Goal: Task Accomplishment & Management: Manage account settings

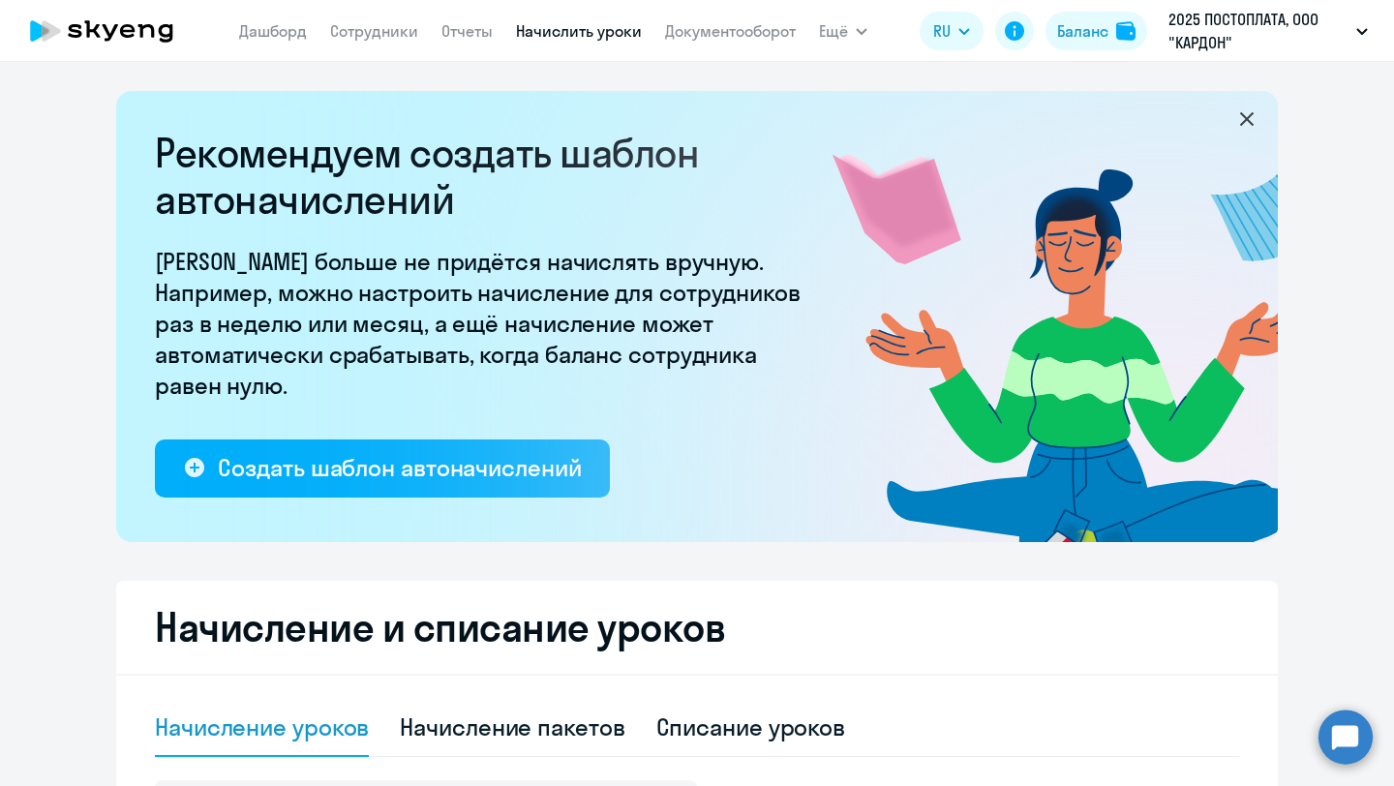
select select "10"
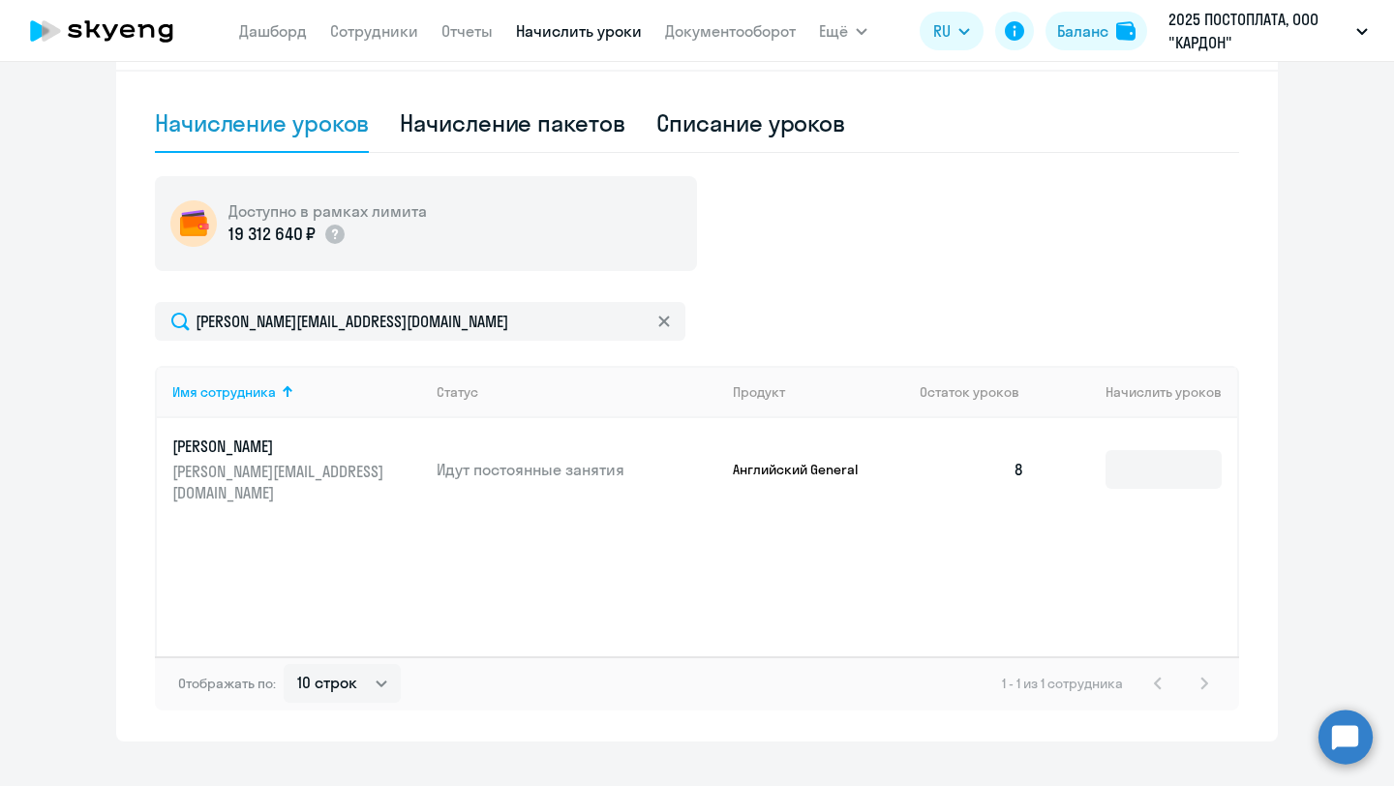
scroll to position [605, 0]
click at [590, 131] on div "Начисление пакетов" at bounding box center [512, 121] width 225 height 31
select select "10"
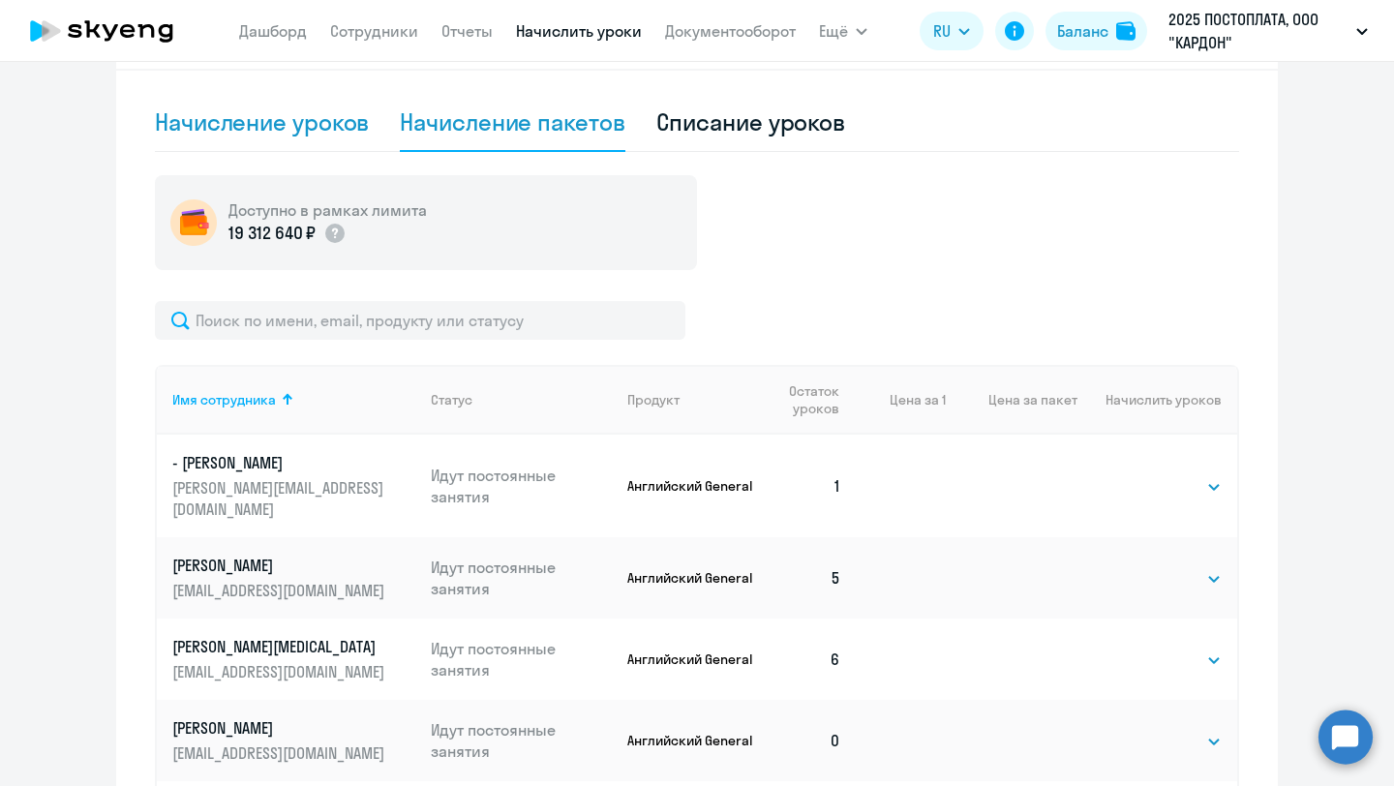
click at [342, 126] on div "Начисление уроков" at bounding box center [262, 121] width 214 height 31
select select "10"
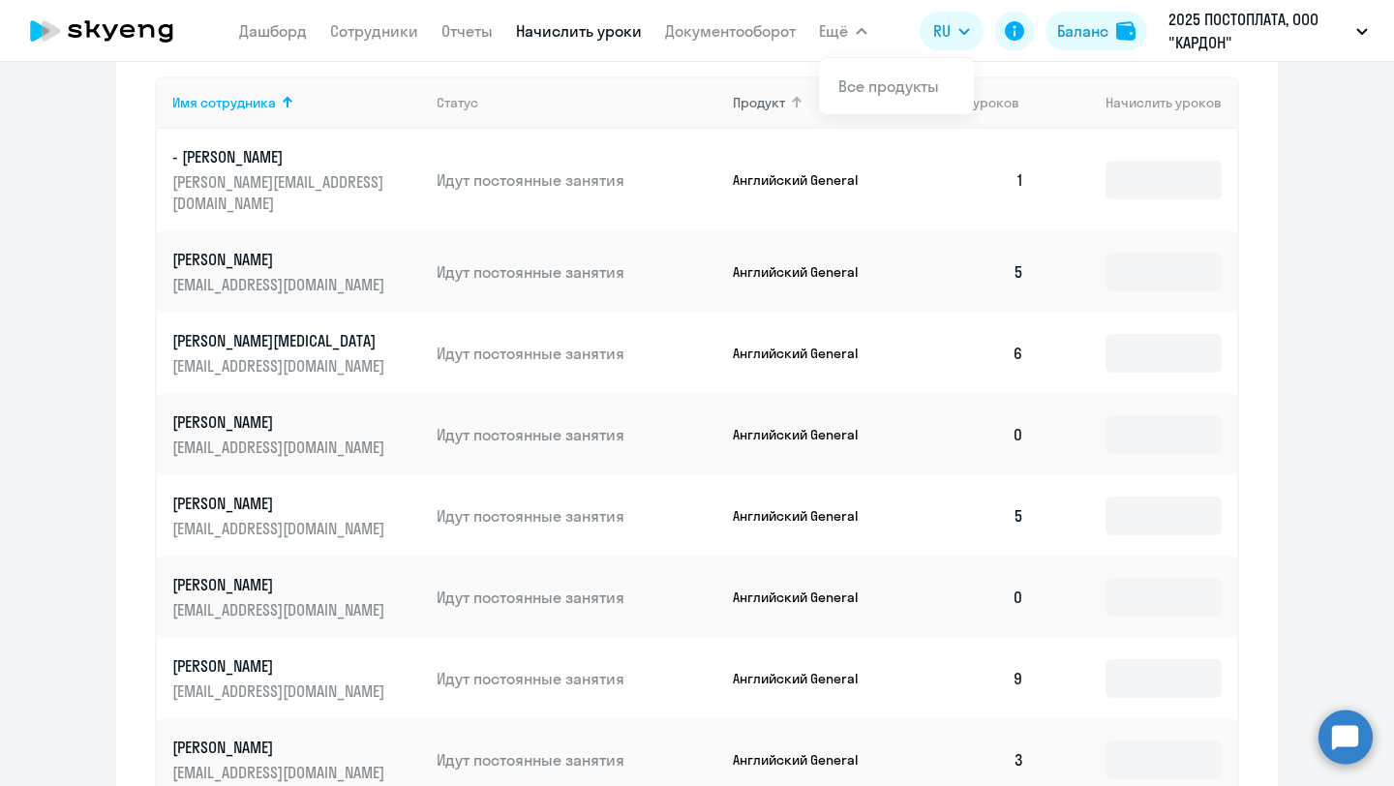
scroll to position [896, 0]
click at [1046, 249] on td at bounding box center [1139, 269] width 198 height 81
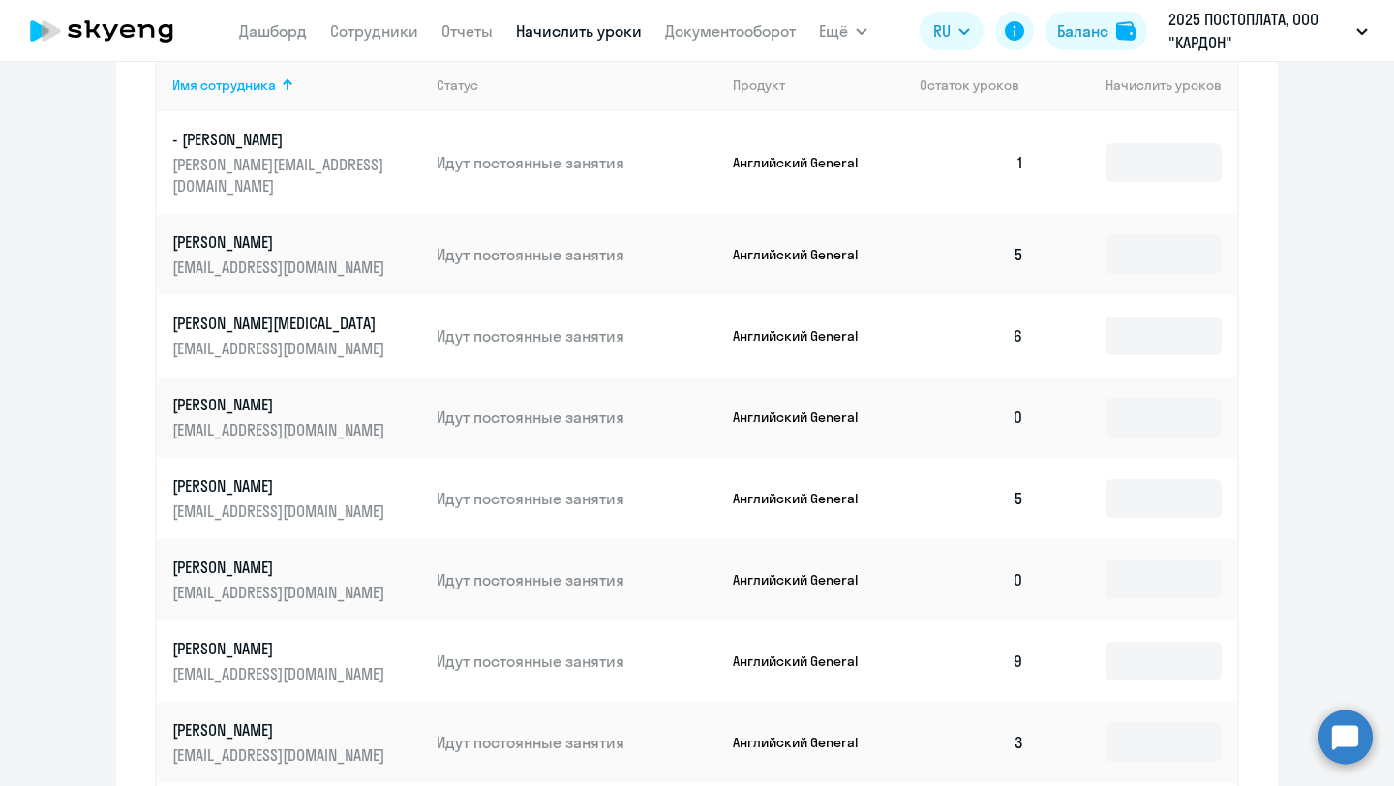
scroll to position [912, 0]
click at [1127, 234] on input at bounding box center [1164, 253] width 116 height 39
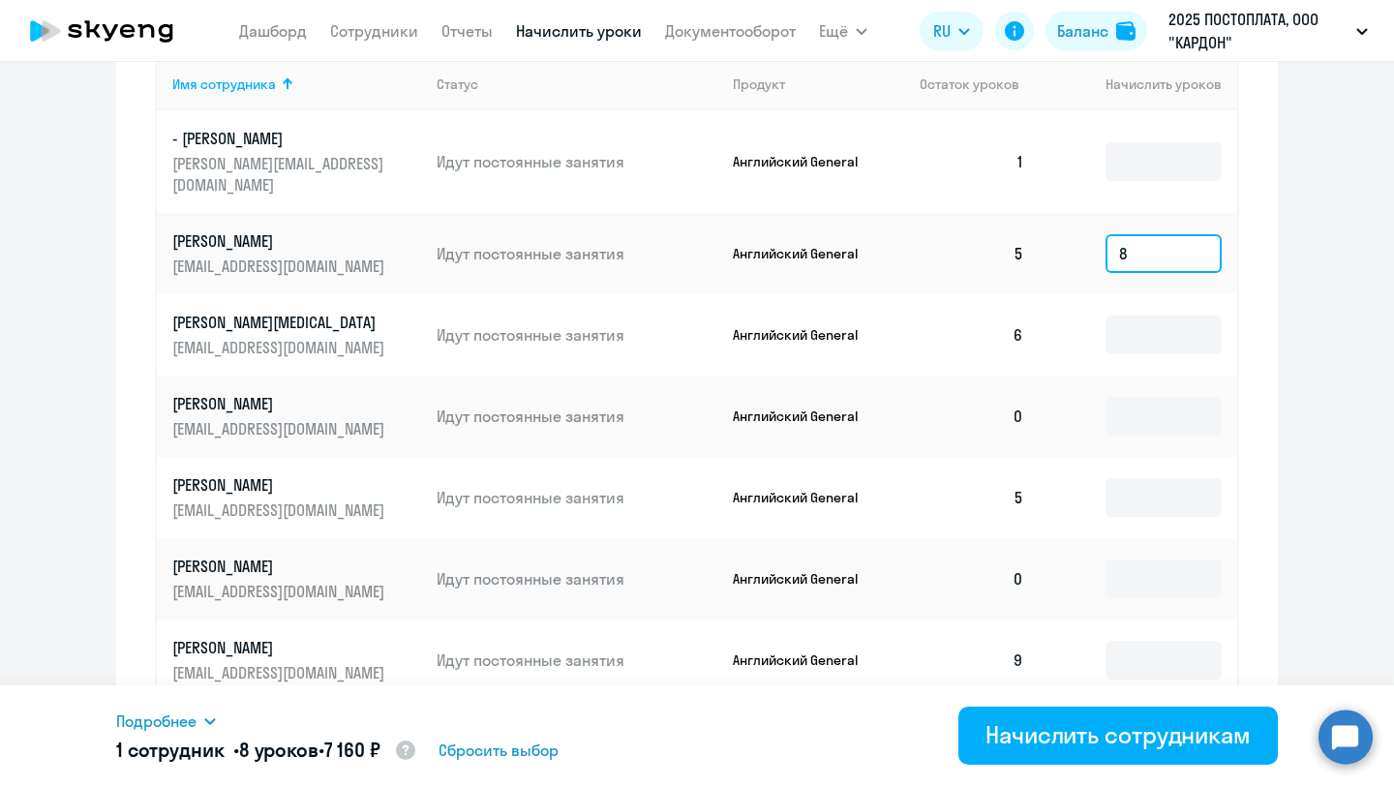
type input "8"
click at [1046, 295] on td at bounding box center [1139, 334] width 198 height 81
click at [1136, 316] on input at bounding box center [1164, 335] width 116 height 39
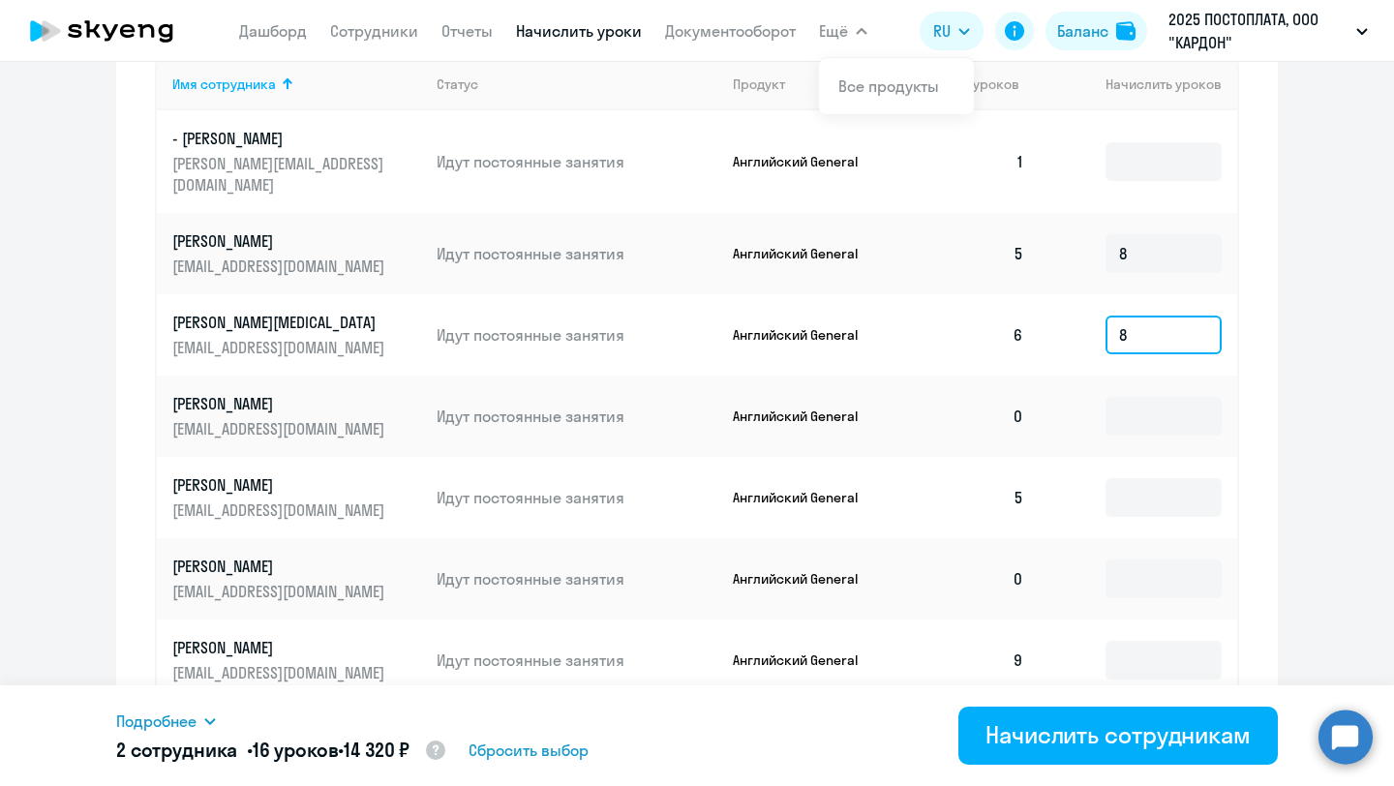
type input "8"
click at [1137, 397] on input at bounding box center [1164, 416] width 116 height 39
click at [1140, 478] on input at bounding box center [1164, 497] width 116 height 39
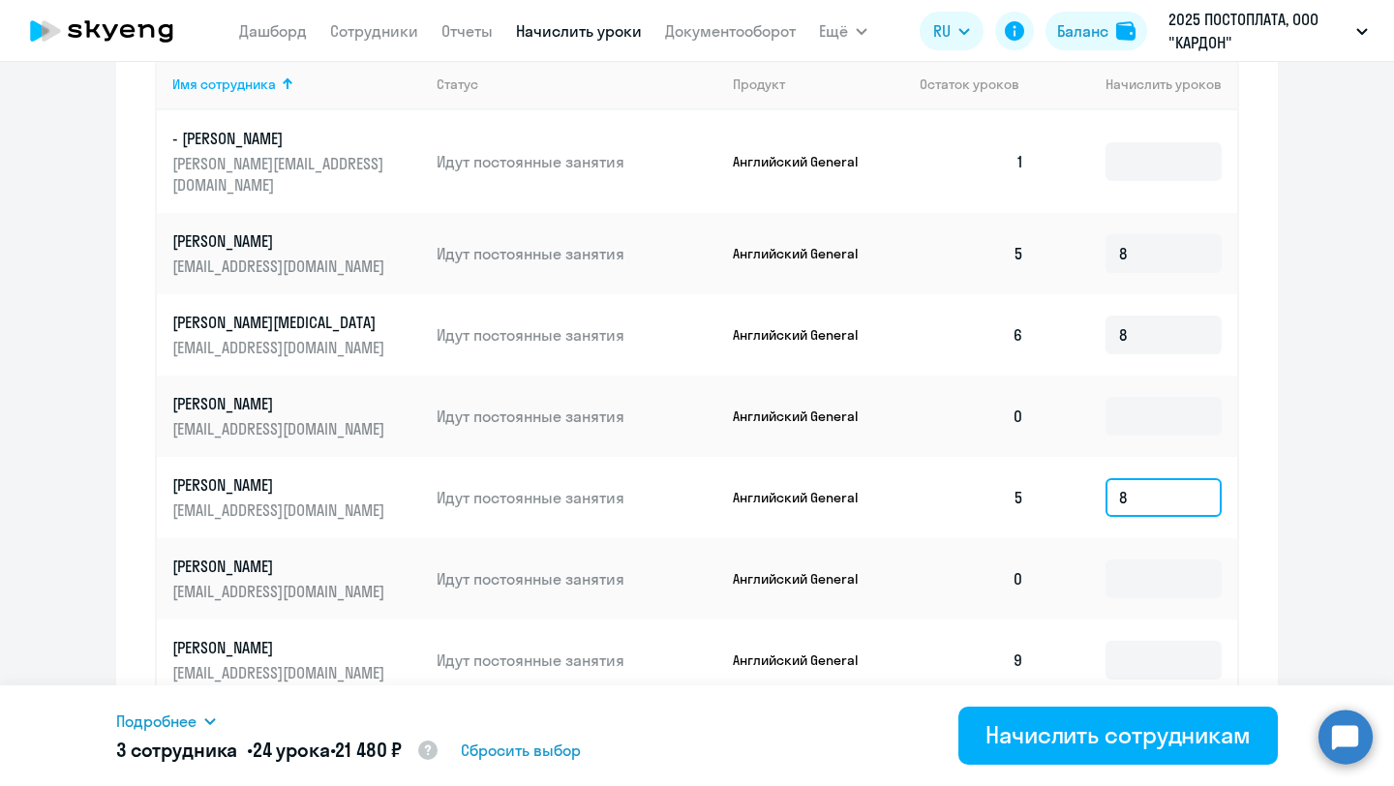
type input "8"
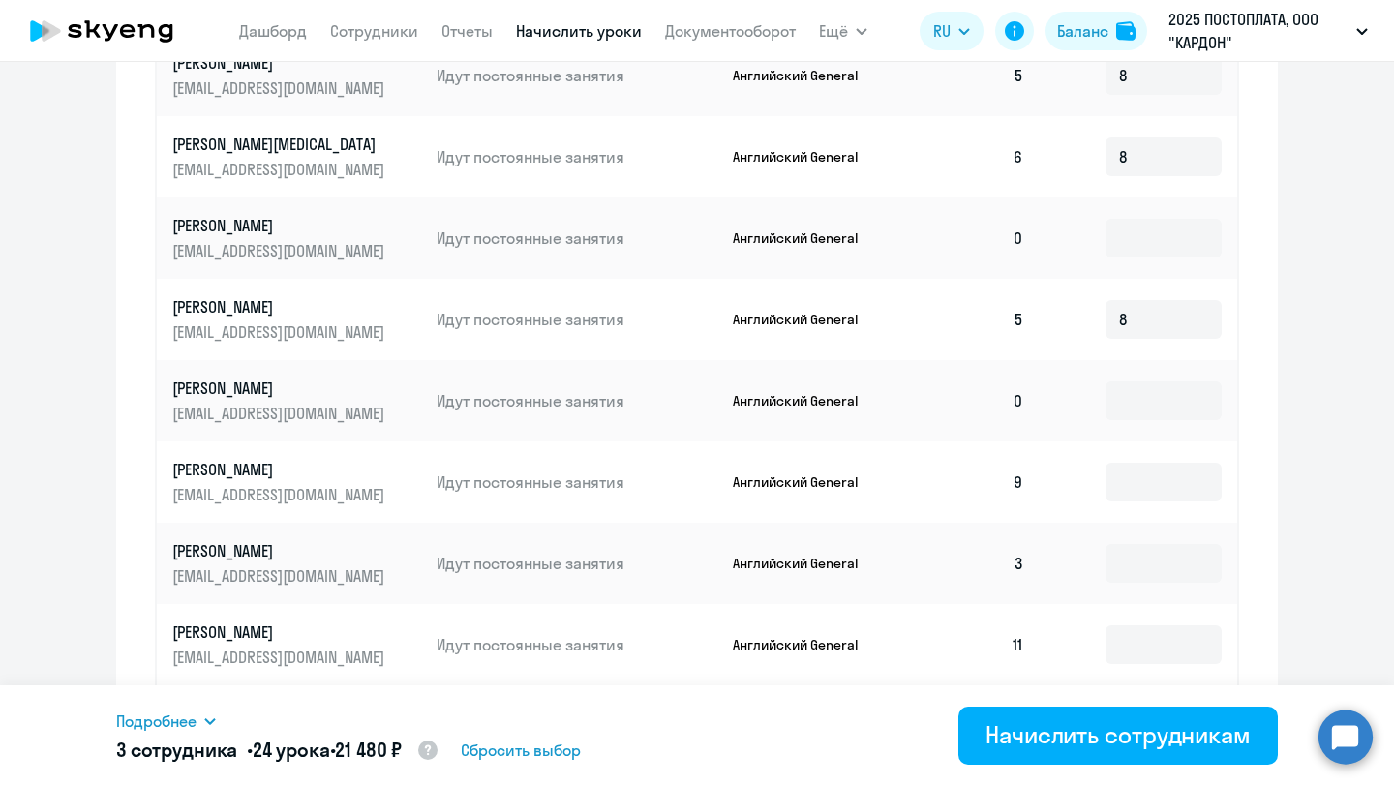
scroll to position [1212, 0]
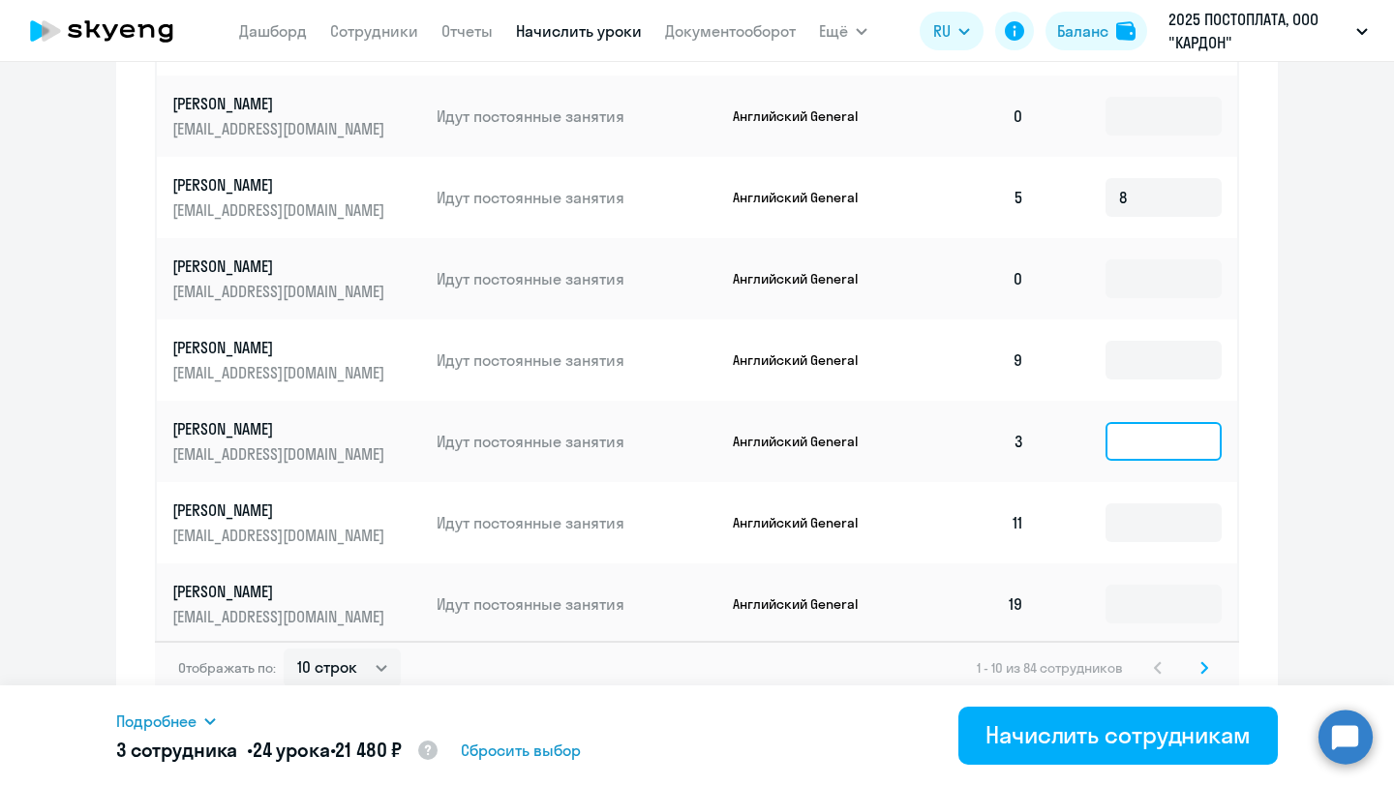
click at [1154, 422] on input at bounding box center [1164, 441] width 116 height 39
type input "8"
click at [376, 657] on select "10 строк 30 строк 50 строк" at bounding box center [342, 668] width 117 height 39
select select "50"
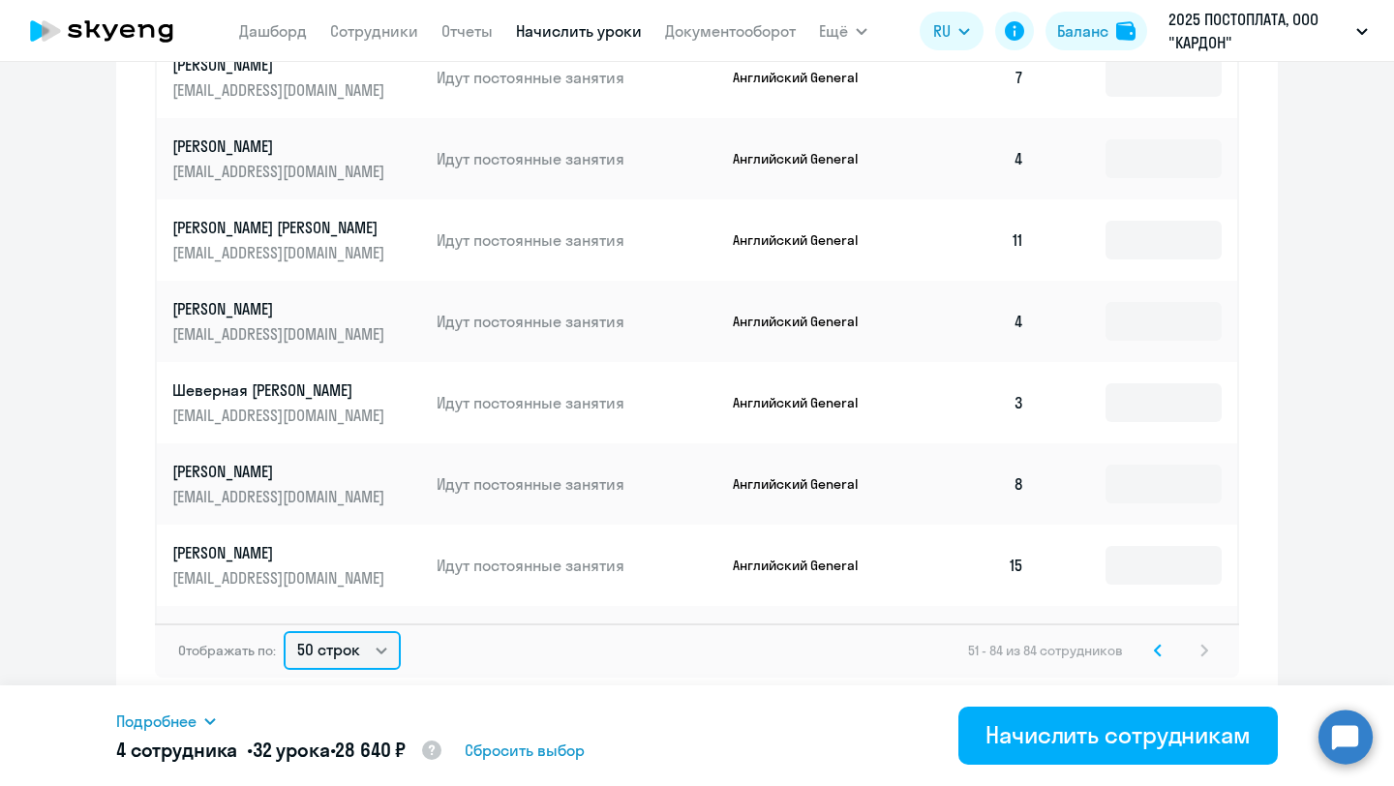
scroll to position [1933, 0]
click at [353, 655] on select "10 строк 30 строк 50 строк" at bounding box center [342, 650] width 117 height 39
click at [1153, 652] on svg-icon at bounding box center [1157, 650] width 23 height 23
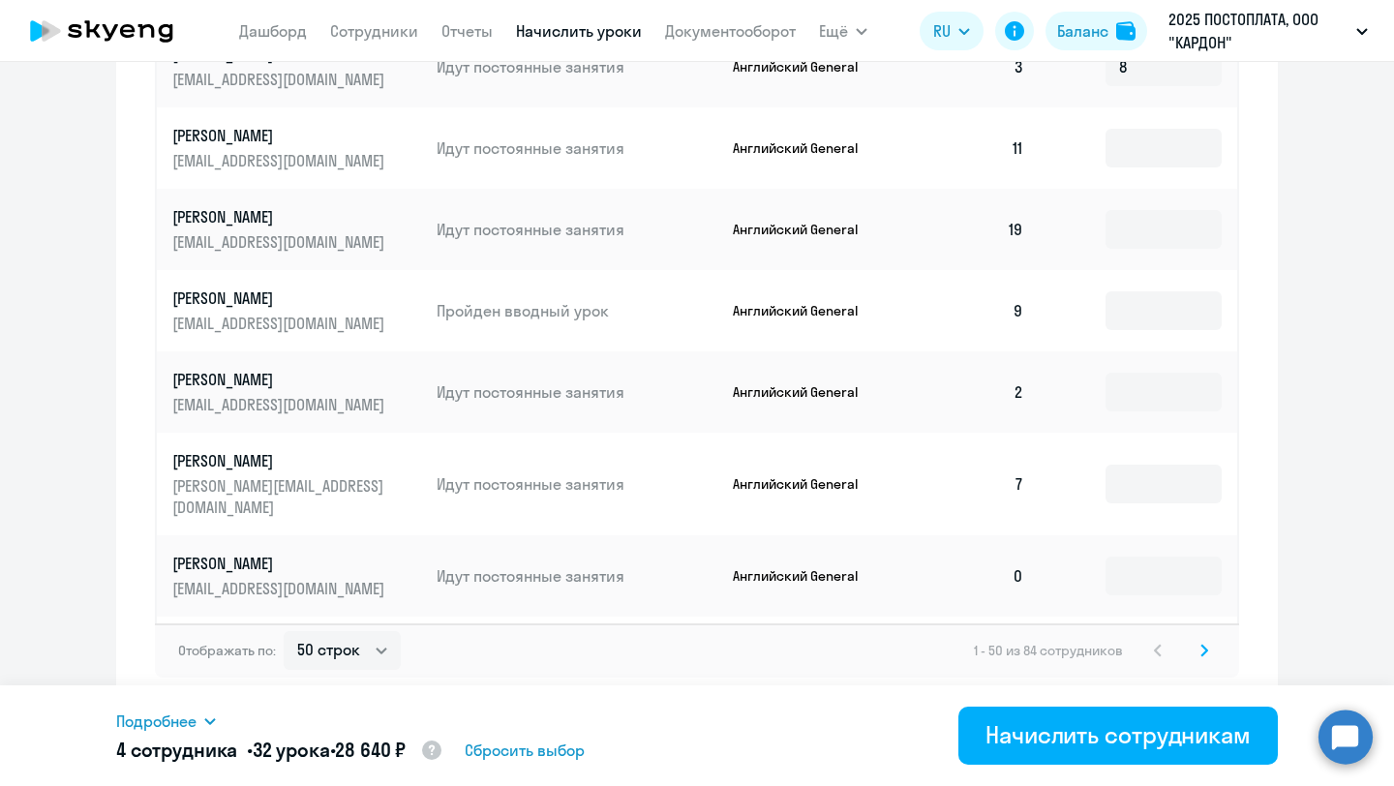
scroll to position [378, 0]
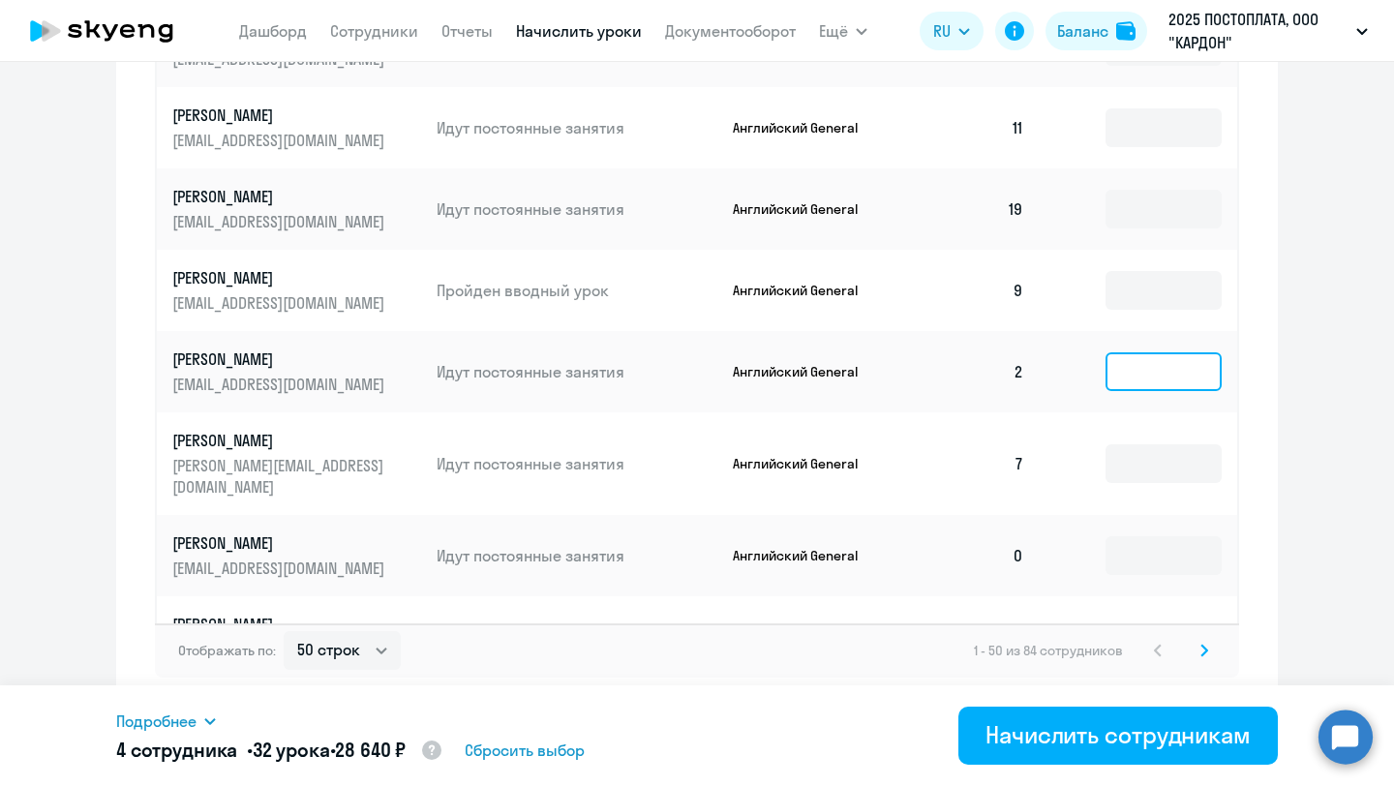
click at [1135, 352] on input at bounding box center [1164, 371] width 116 height 39
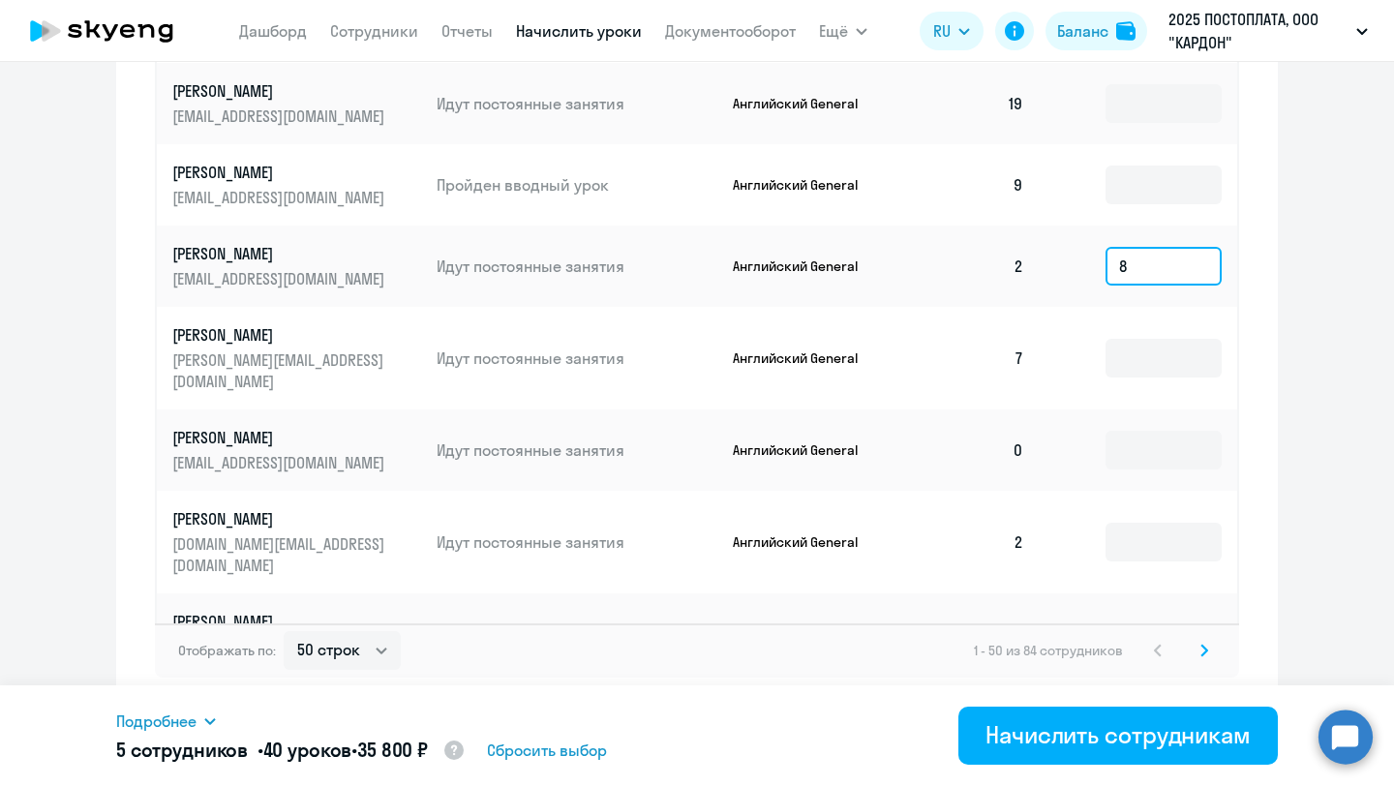
scroll to position [484, 0]
type input "8"
click at [1136, 430] on input at bounding box center [1164, 449] width 116 height 39
type input "8"
click at [1147, 522] on input at bounding box center [1164, 541] width 116 height 39
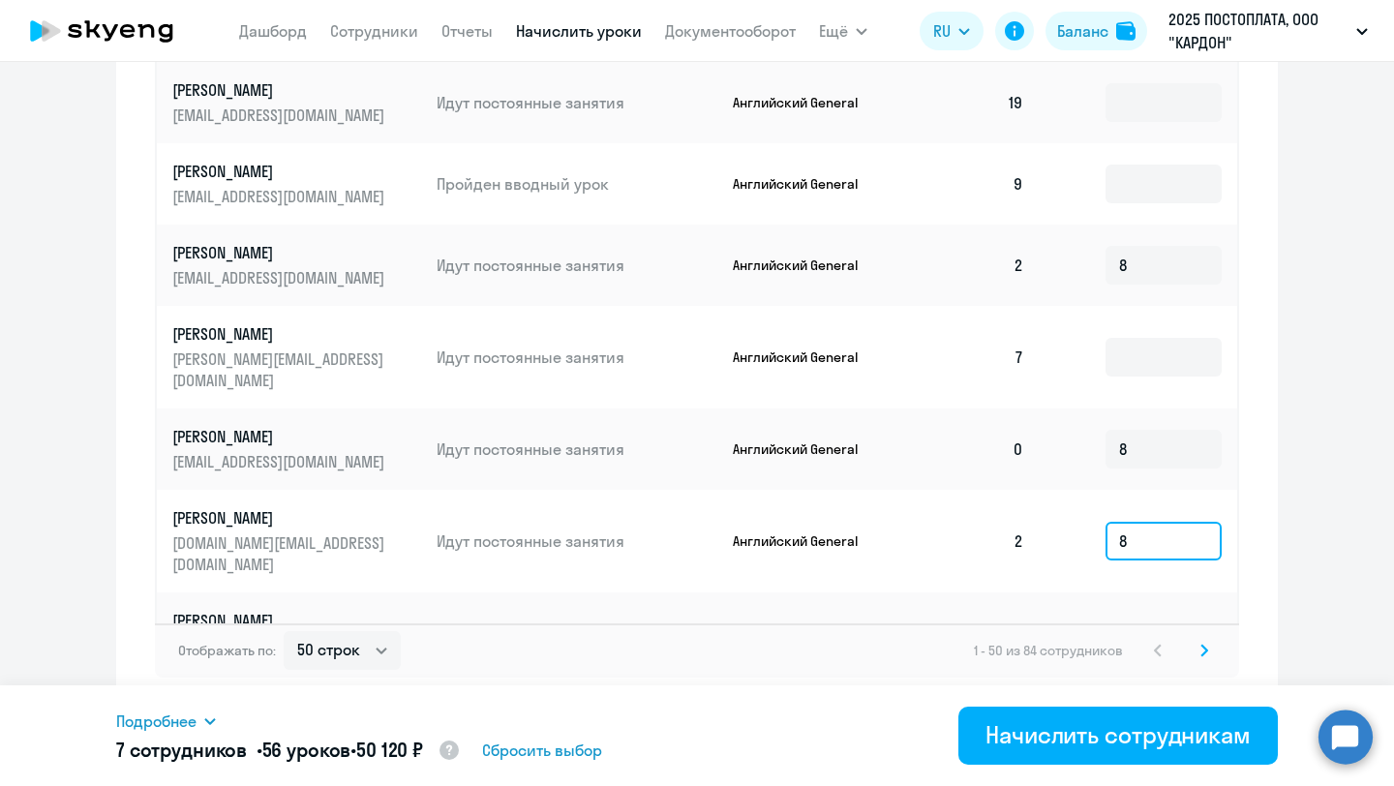
type input "8"
click at [1207, 652] on icon at bounding box center [1205, 651] width 8 height 14
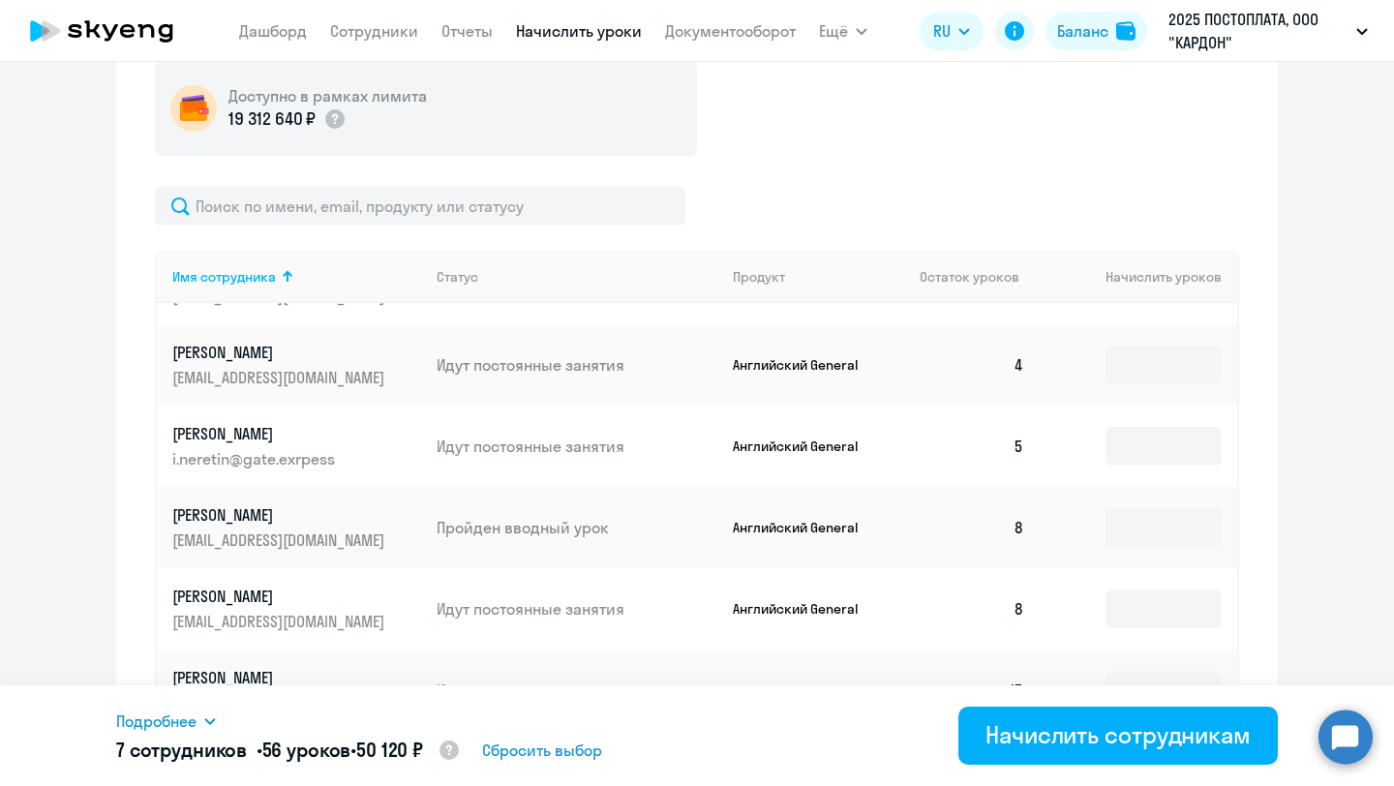
scroll to position [0, 0]
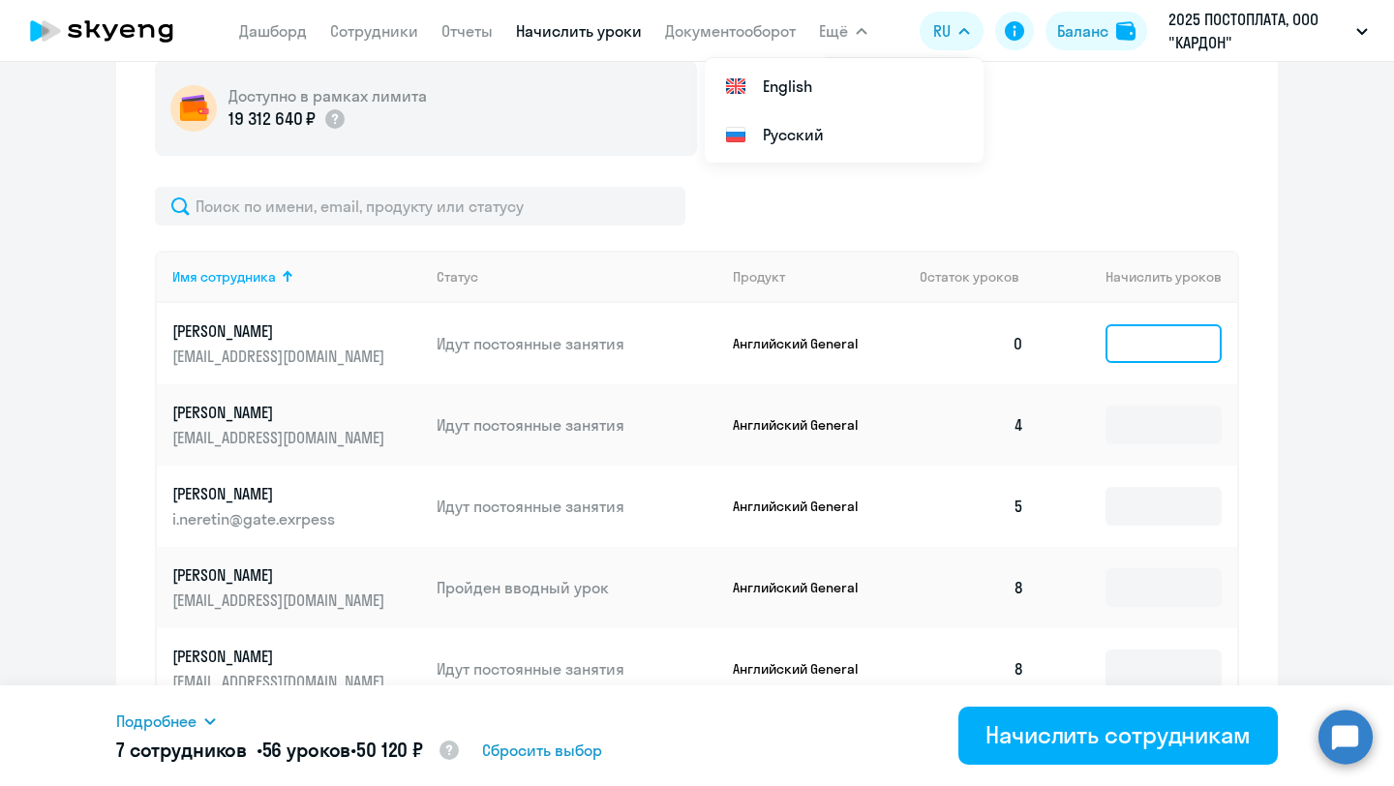
click at [1128, 354] on input at bounding box center [1164, 343] width 116 height 39
type input "8"
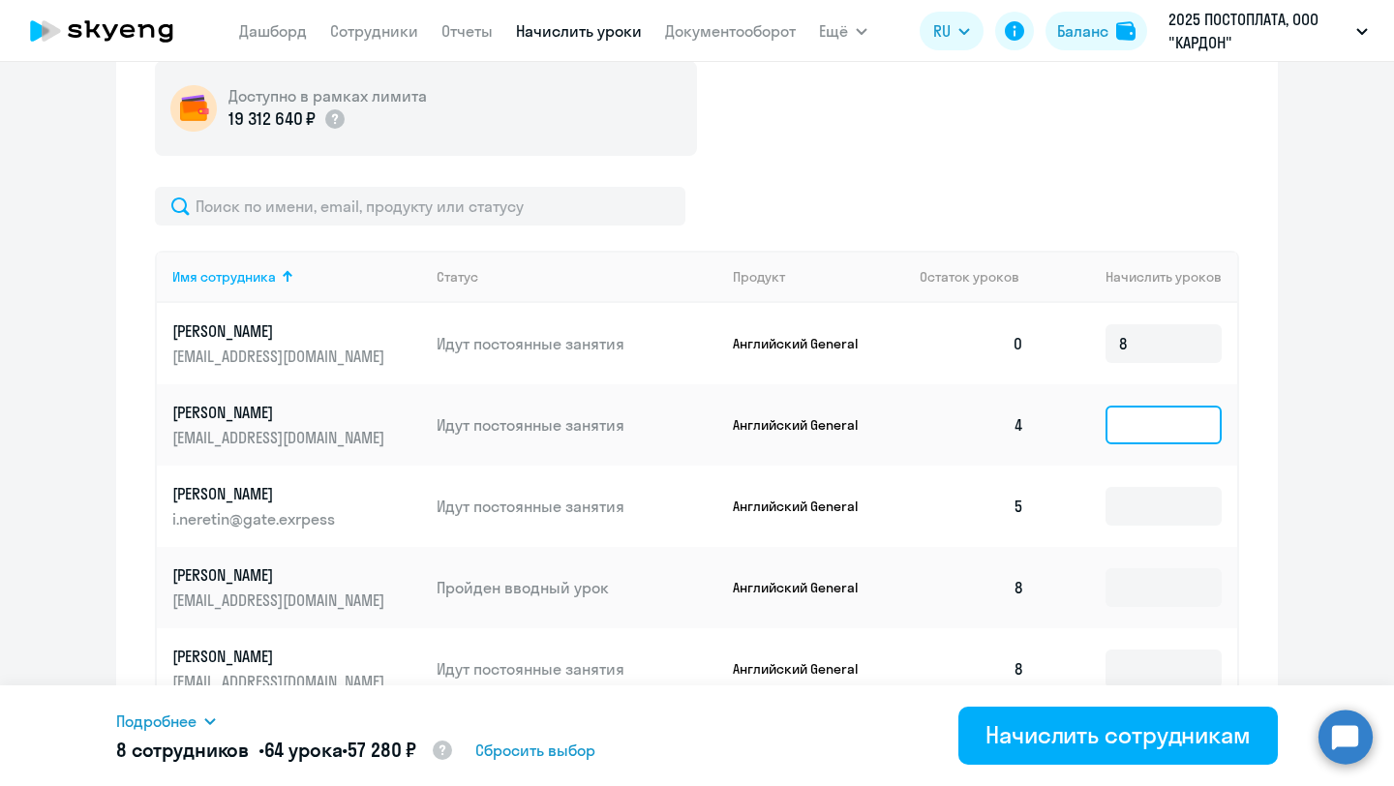
click at [1129, 429] on input at bounding box center [1164, 425] width 116 height 39
type input "8"
click at [1132, 503] on input at bounding box center [1164, 506] width 116 height 39
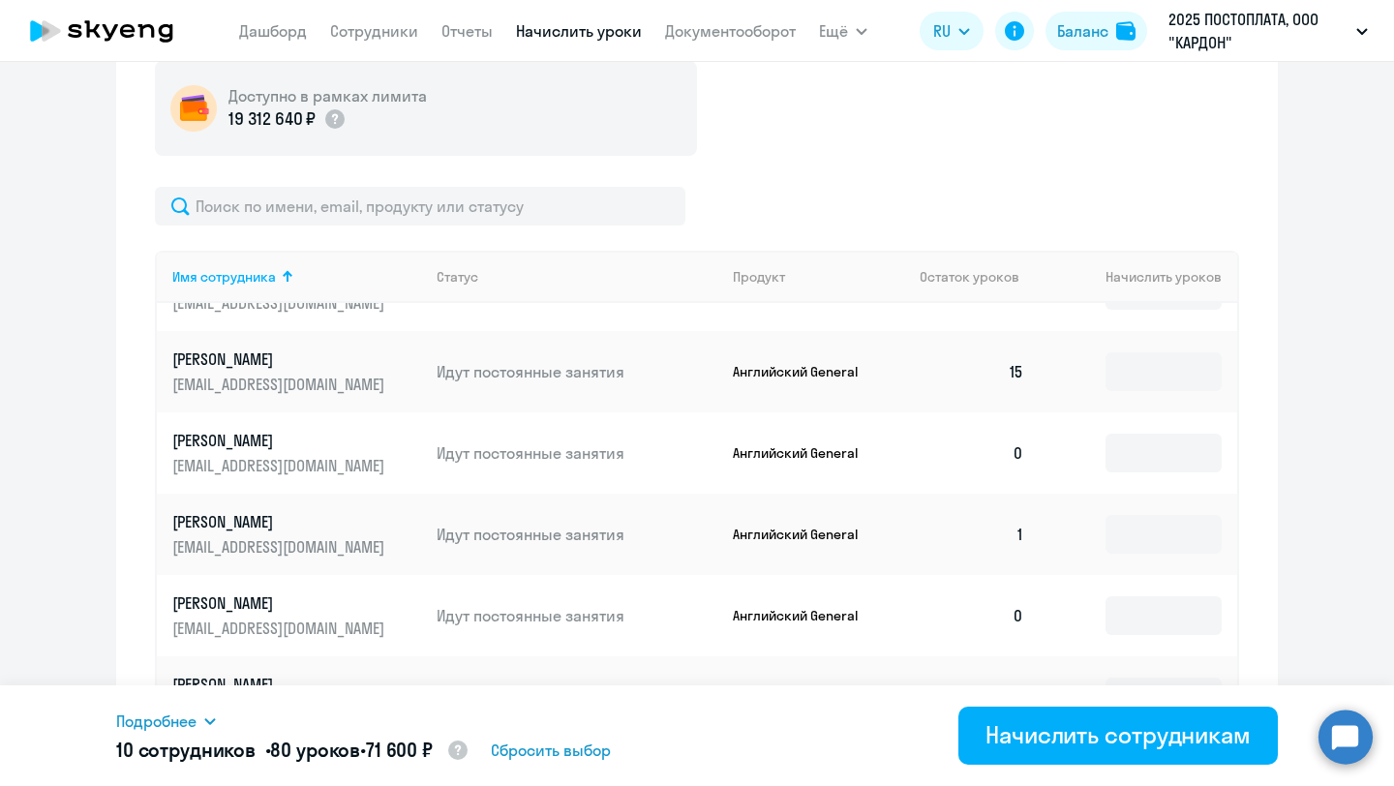
scroll to position [402, 0]
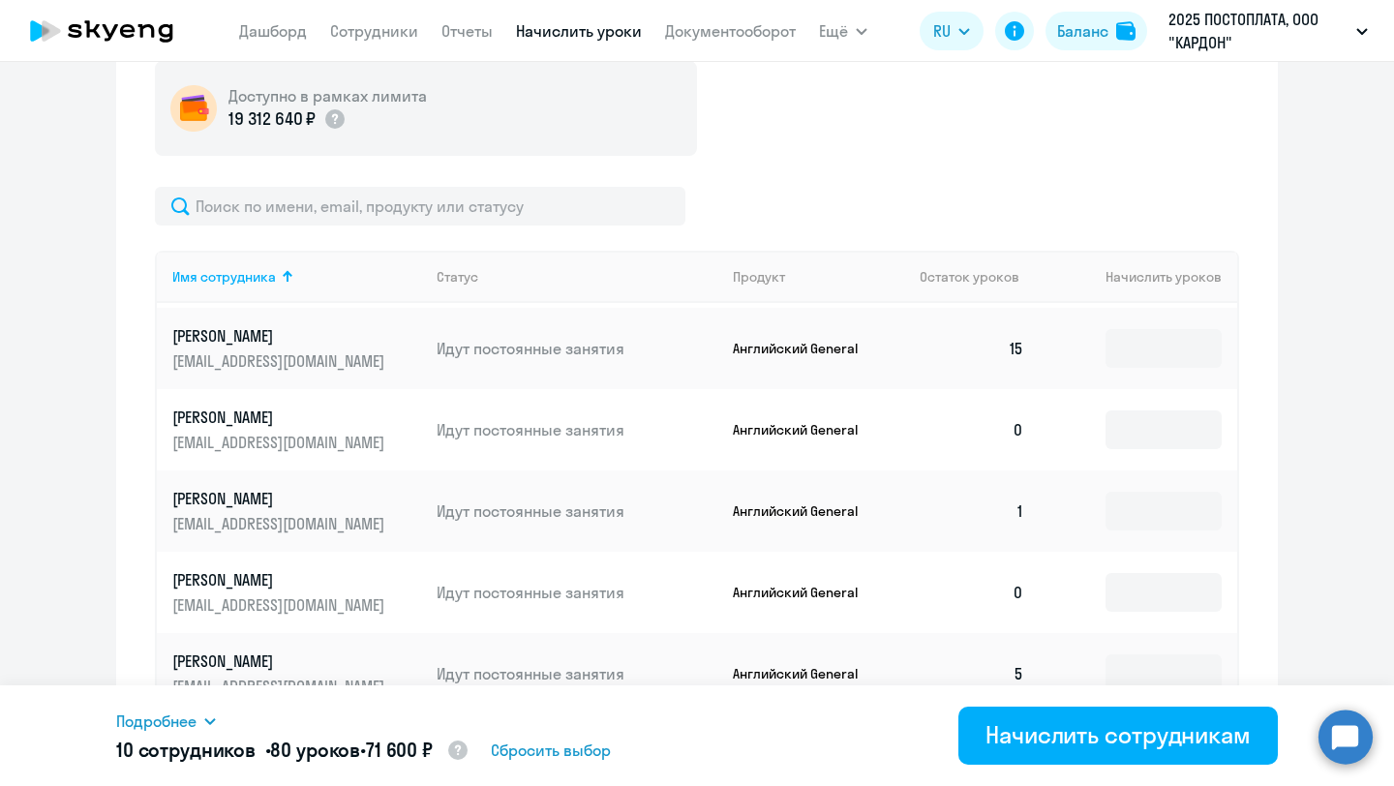
type input "8"
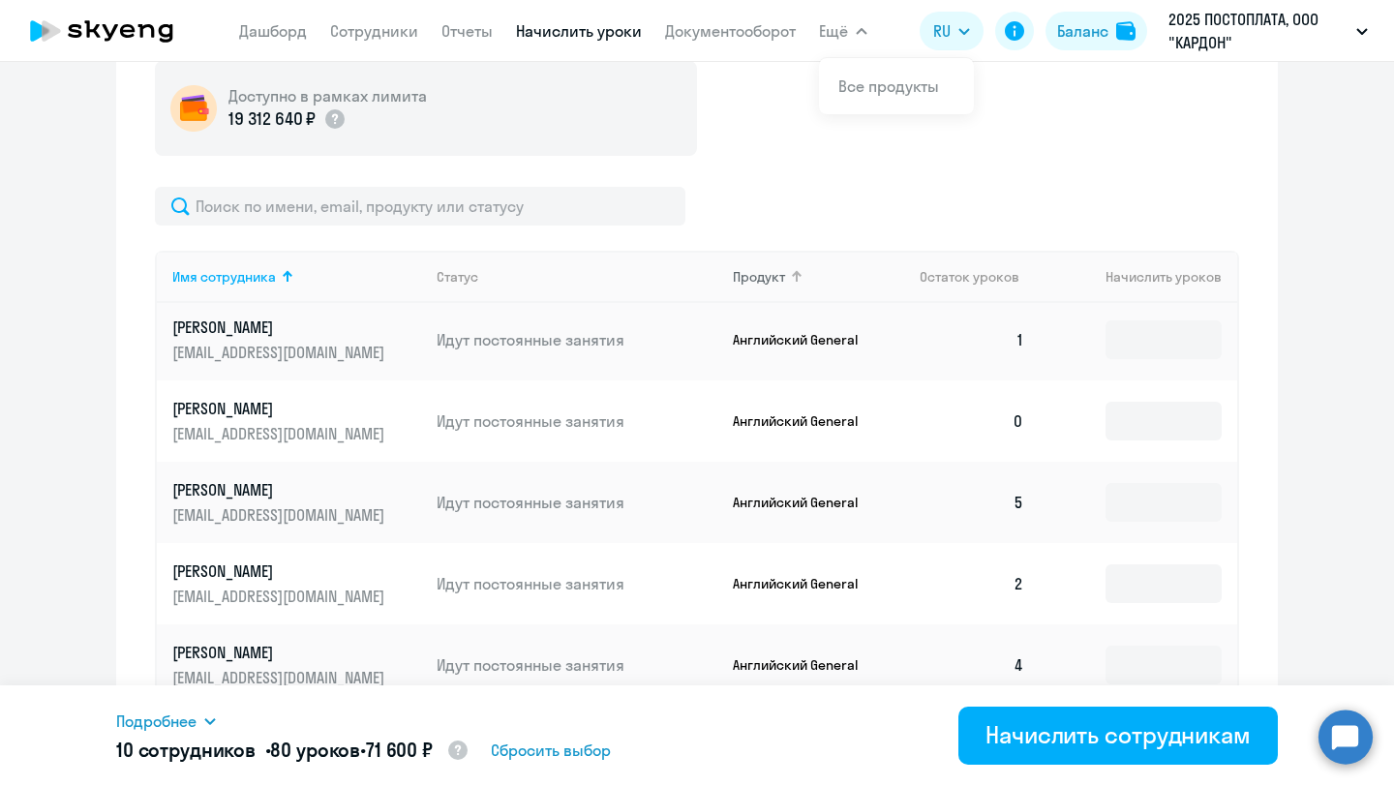
scroll to position [575, 0]
click at [636, 450] on td "Идут постоянные занятия" at bounding box center [569, 419] width 296 height 81
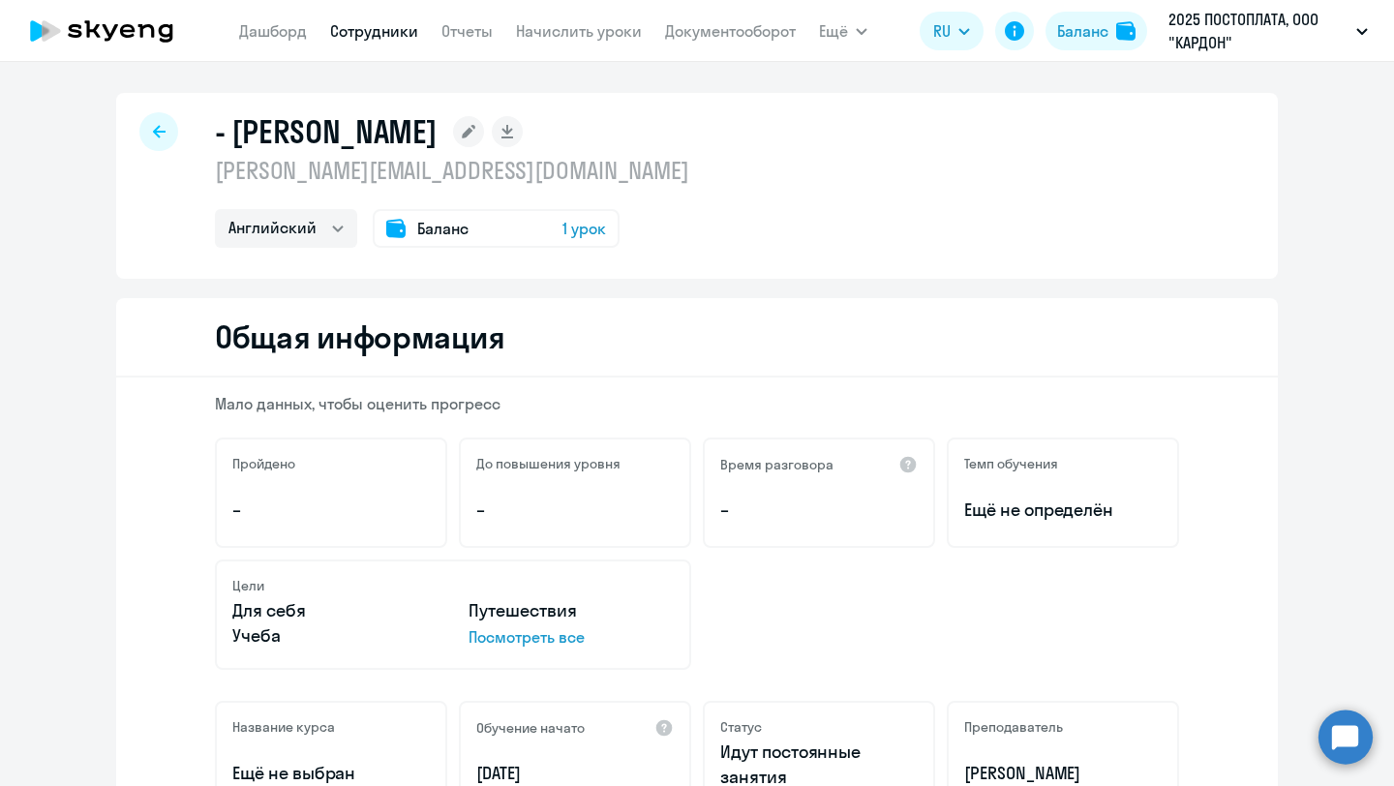
select select "english"
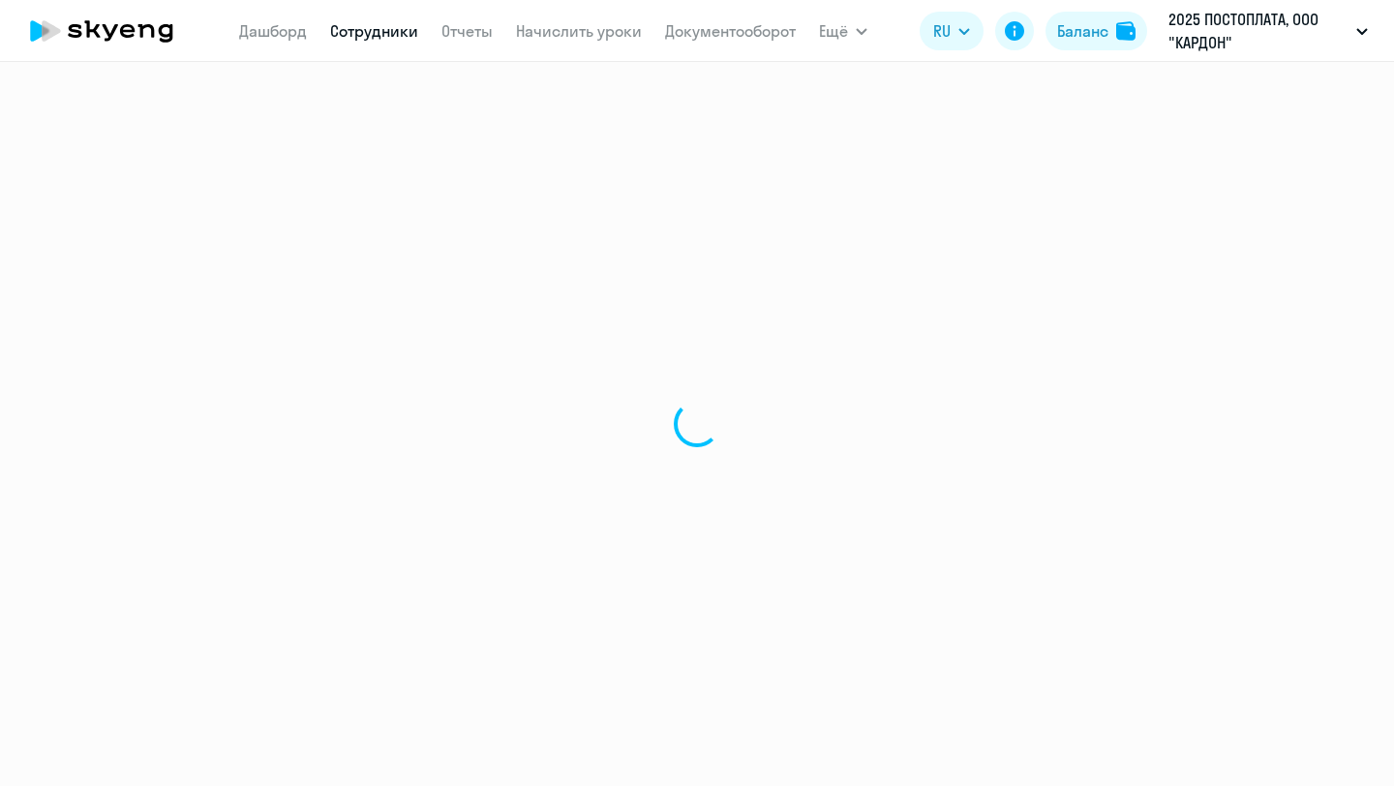
select select "english"
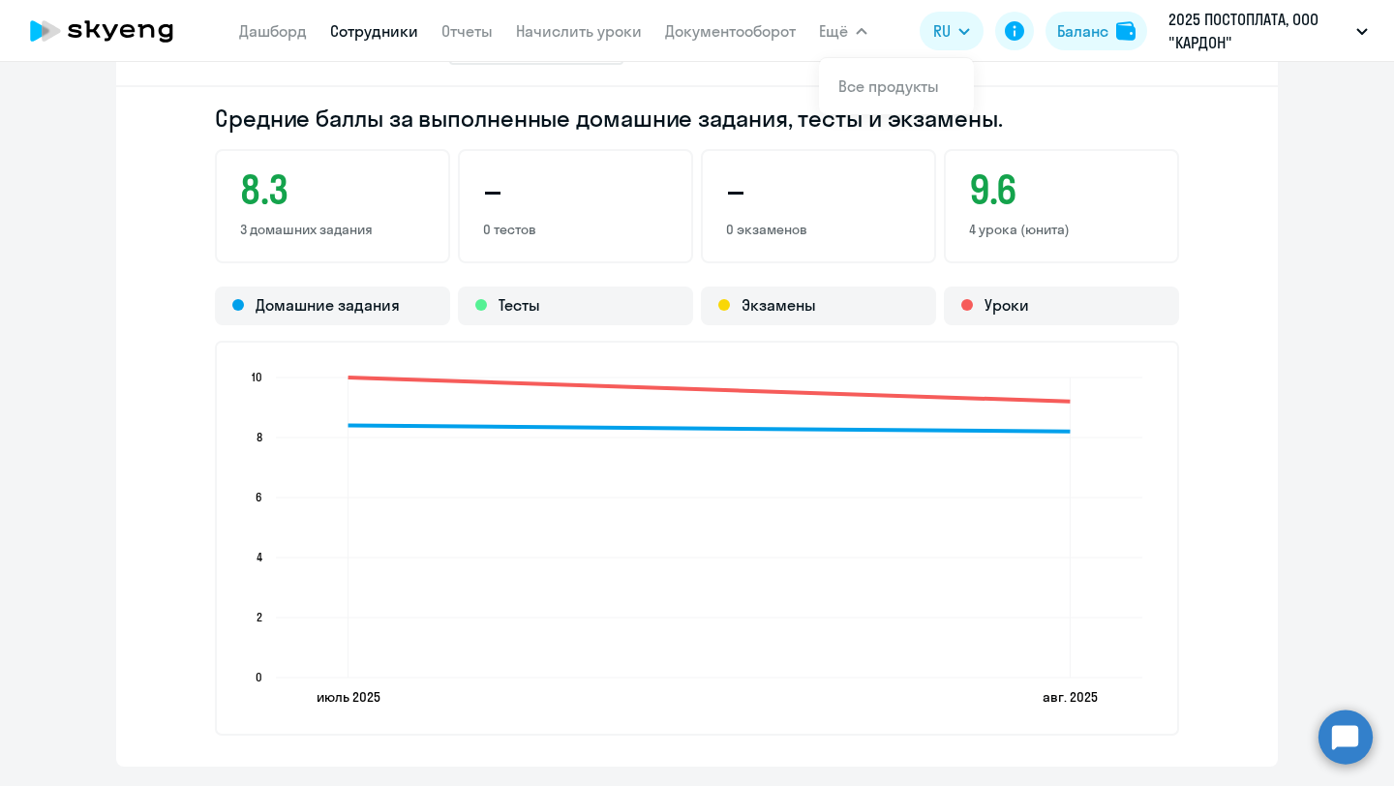
scroll to position [1476, 0]
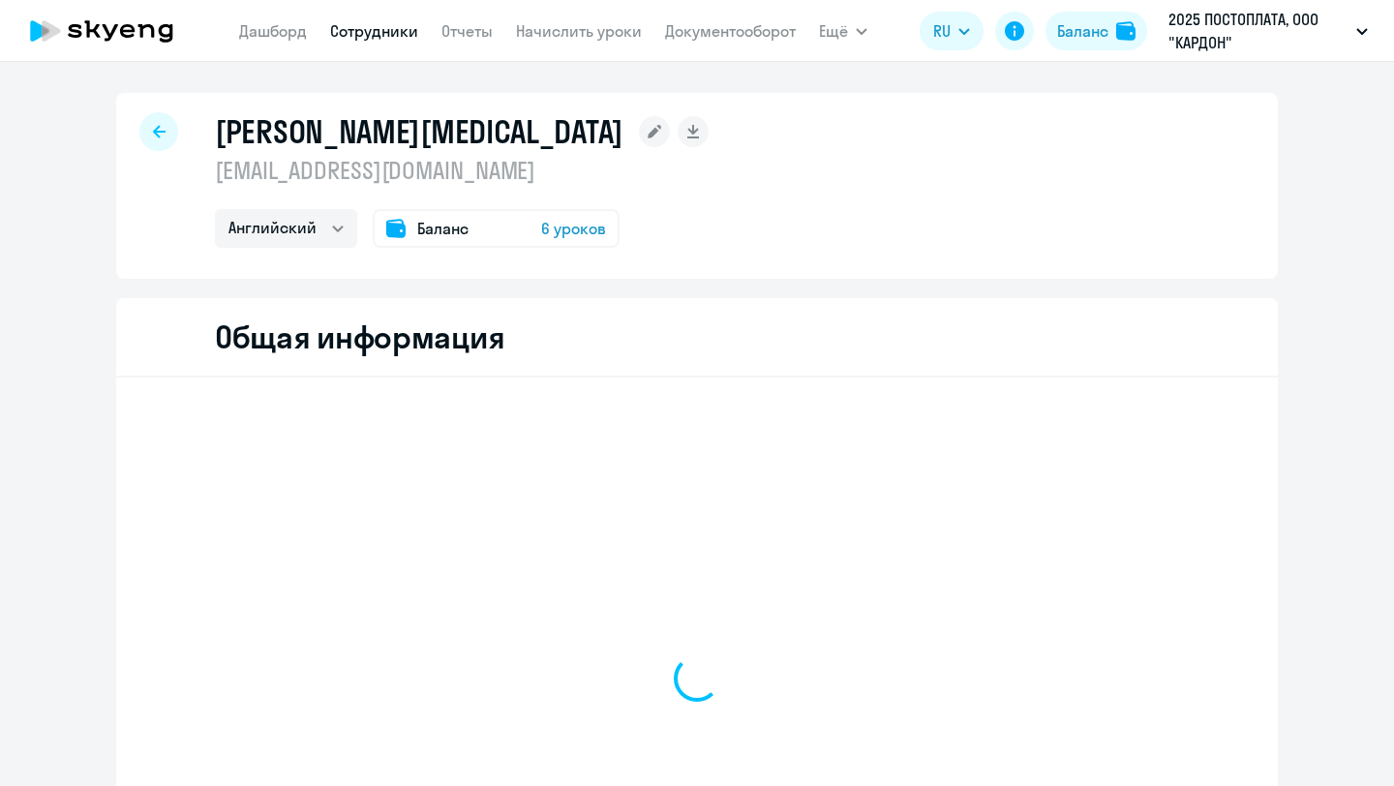
select select "english"
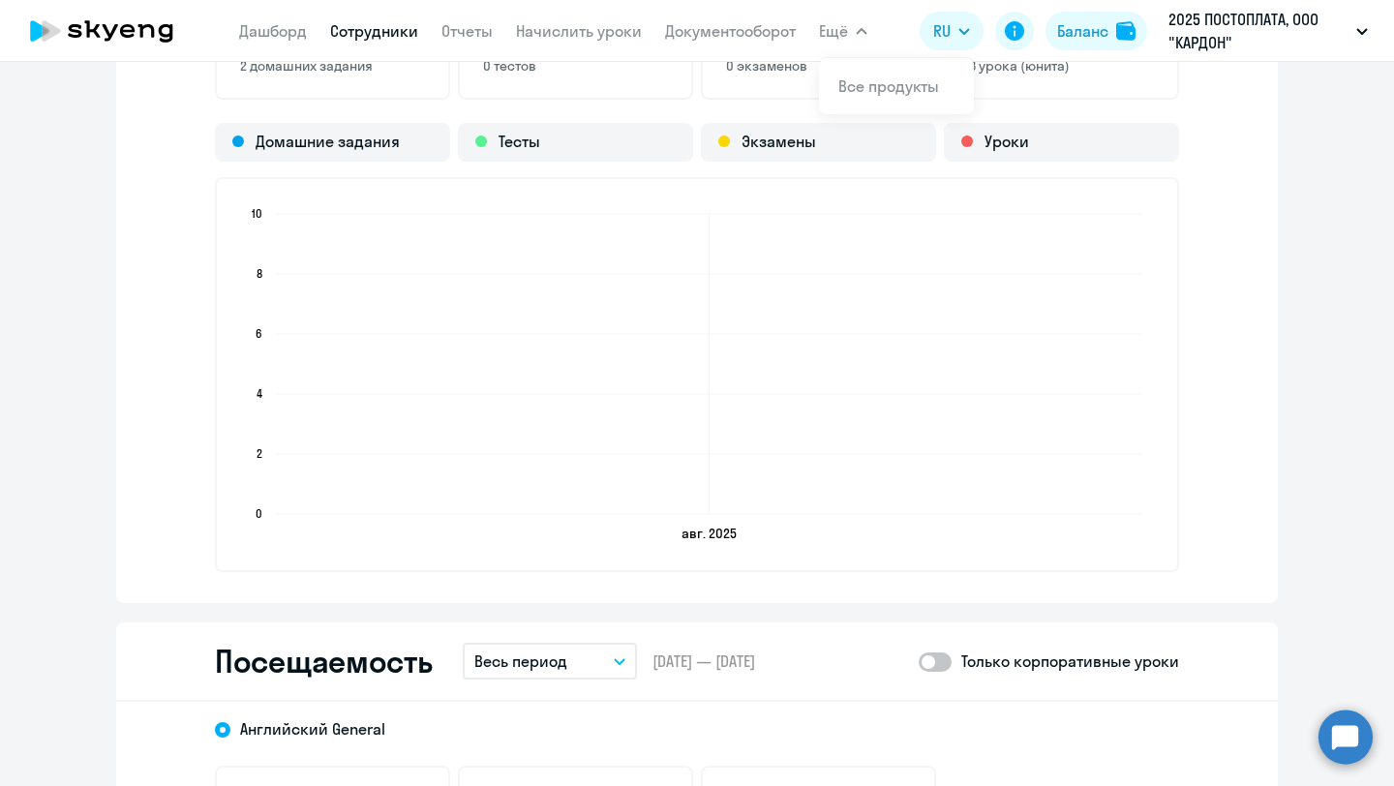
scroll to position [1546, 0]
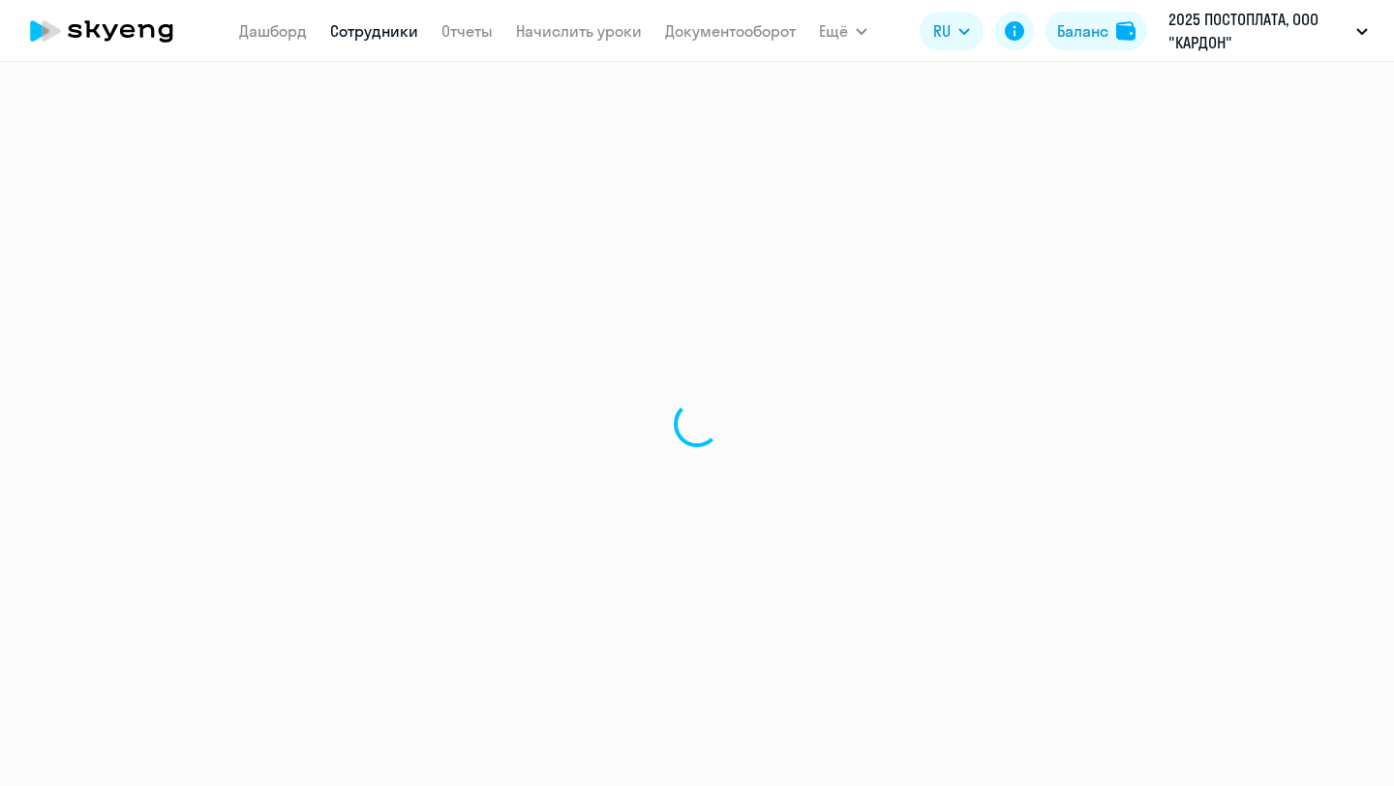
select select "english"
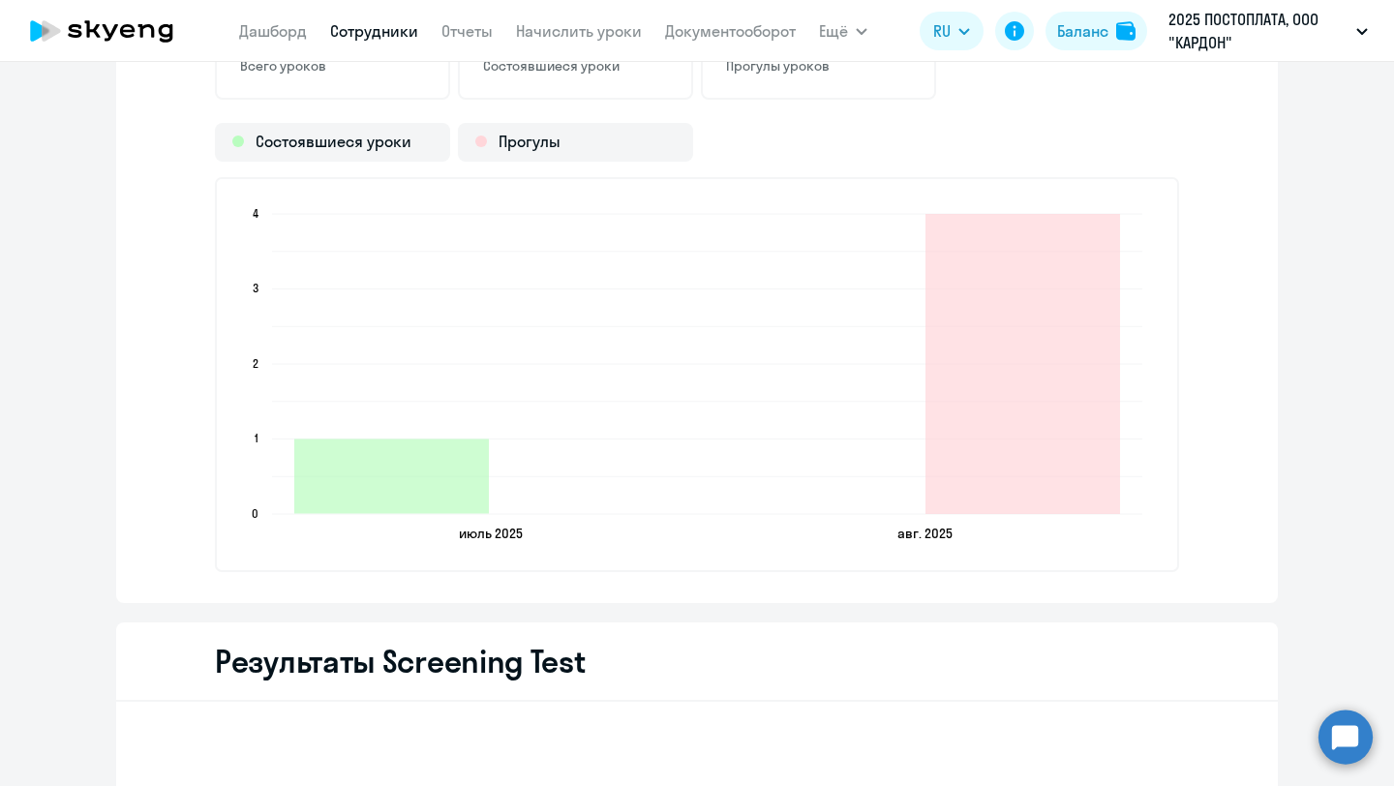
scroll to position [2153, 0]
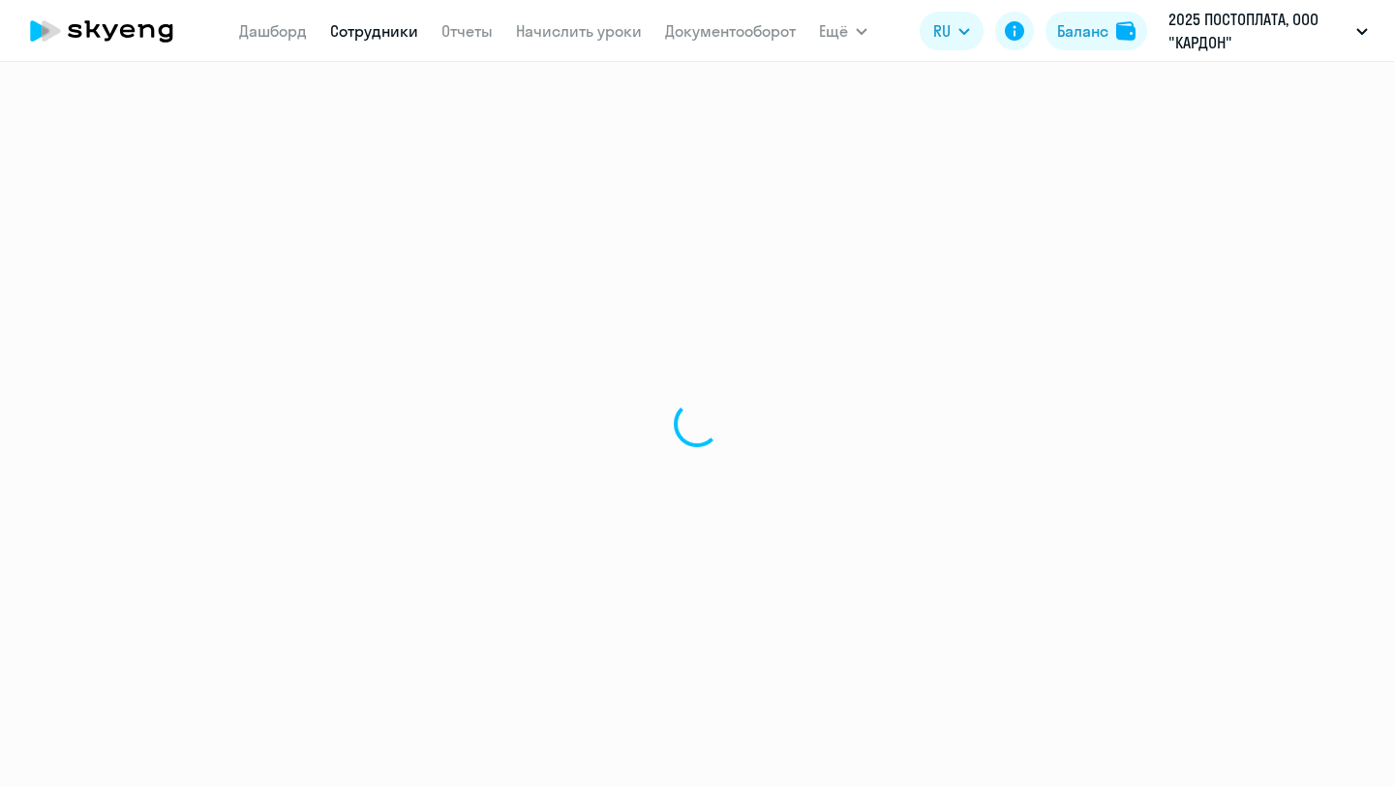
select select "english"
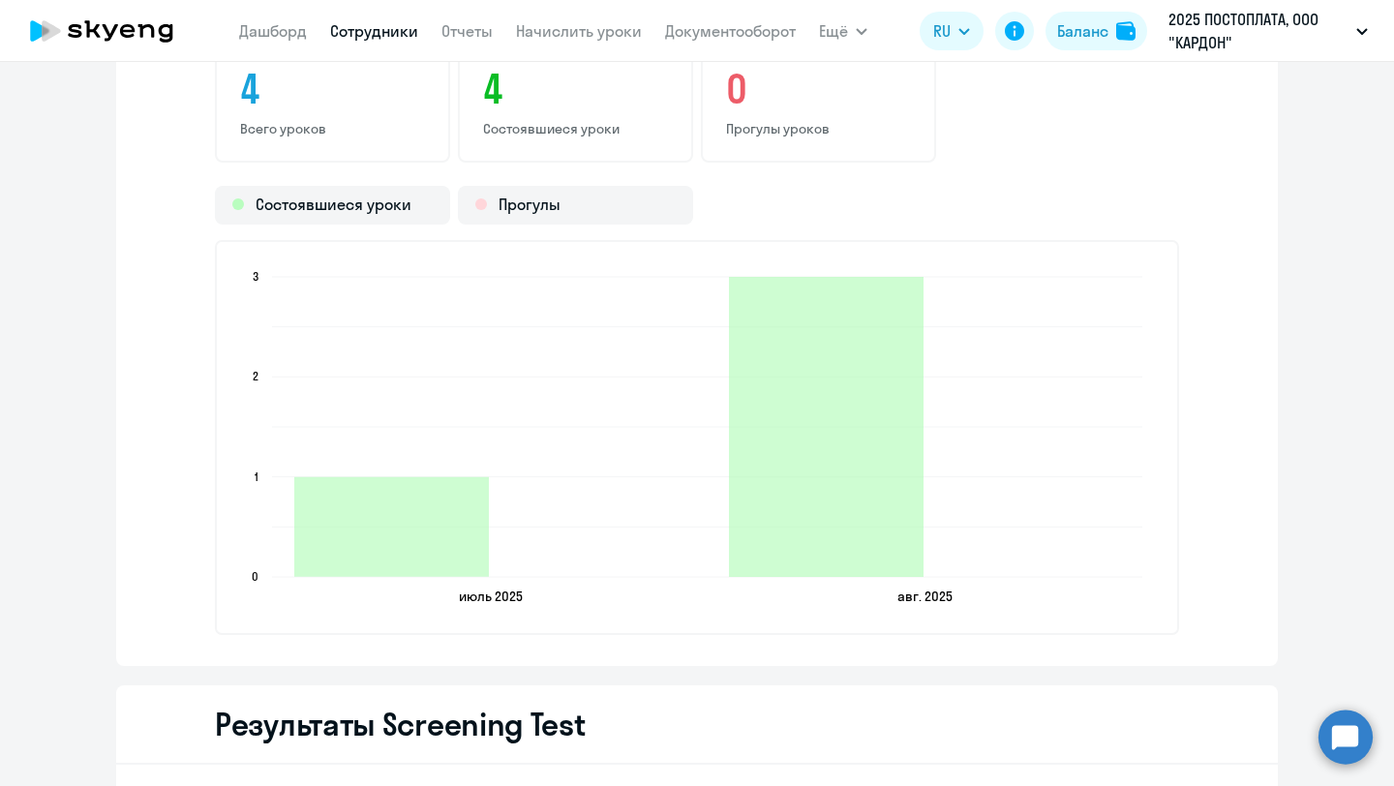
scroll to position [2381, 0]
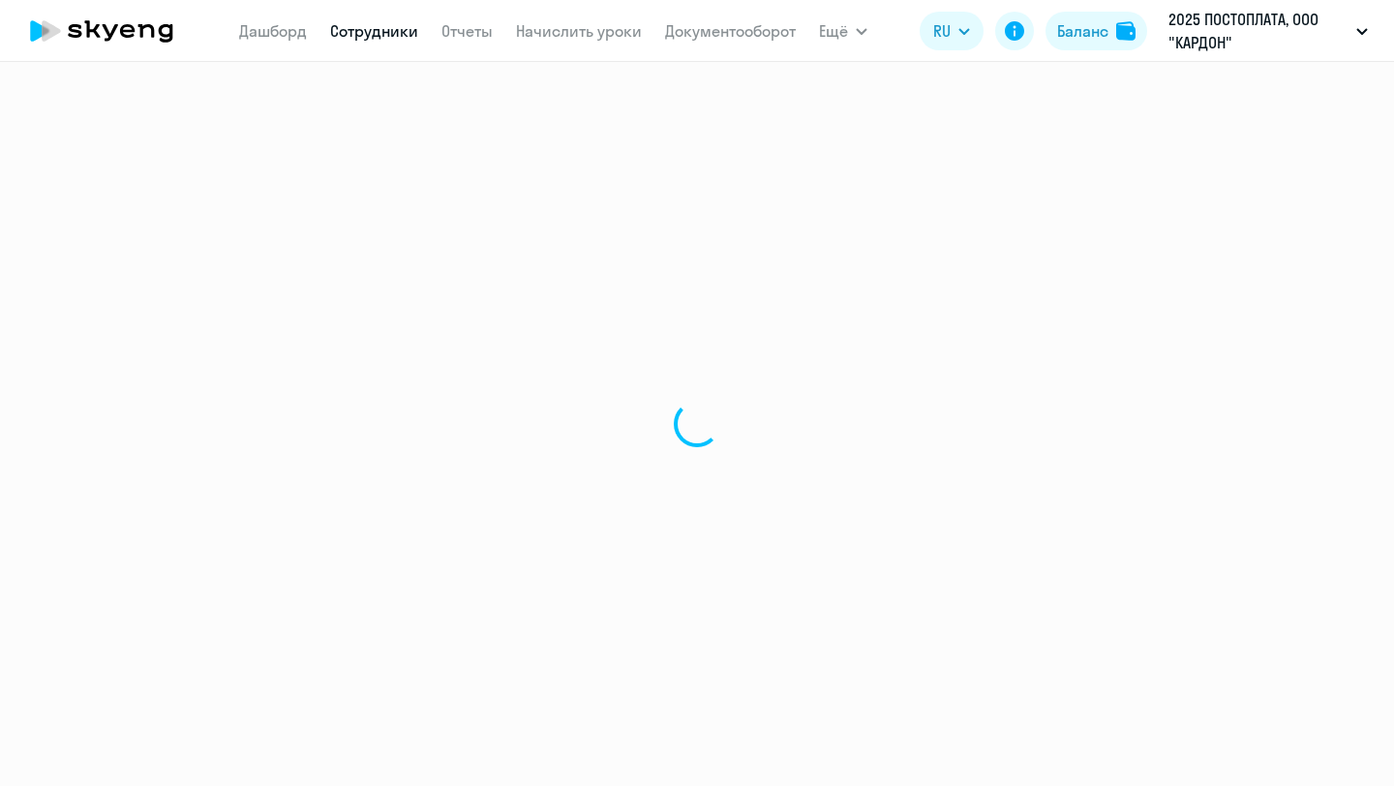
select select "english"
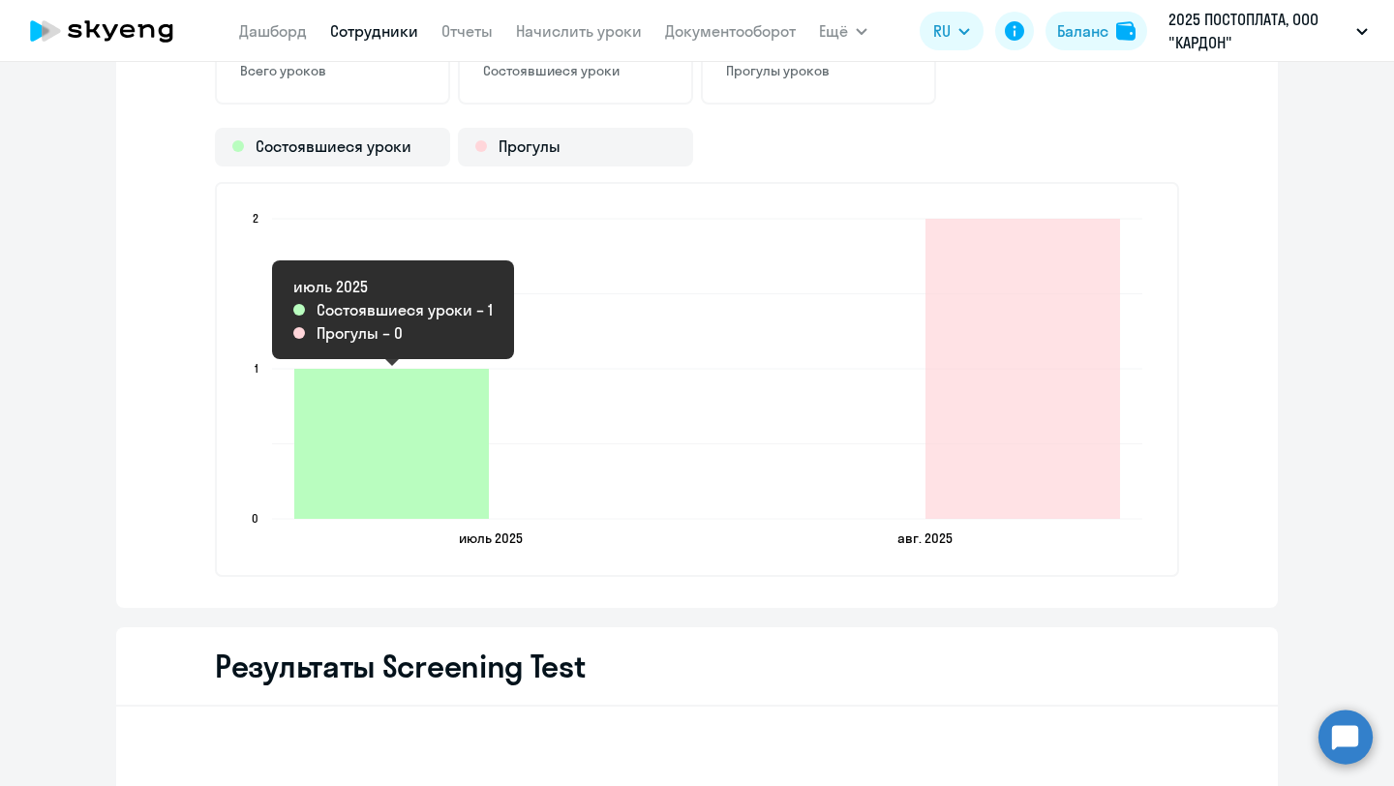
scroll to position [2061, 0]
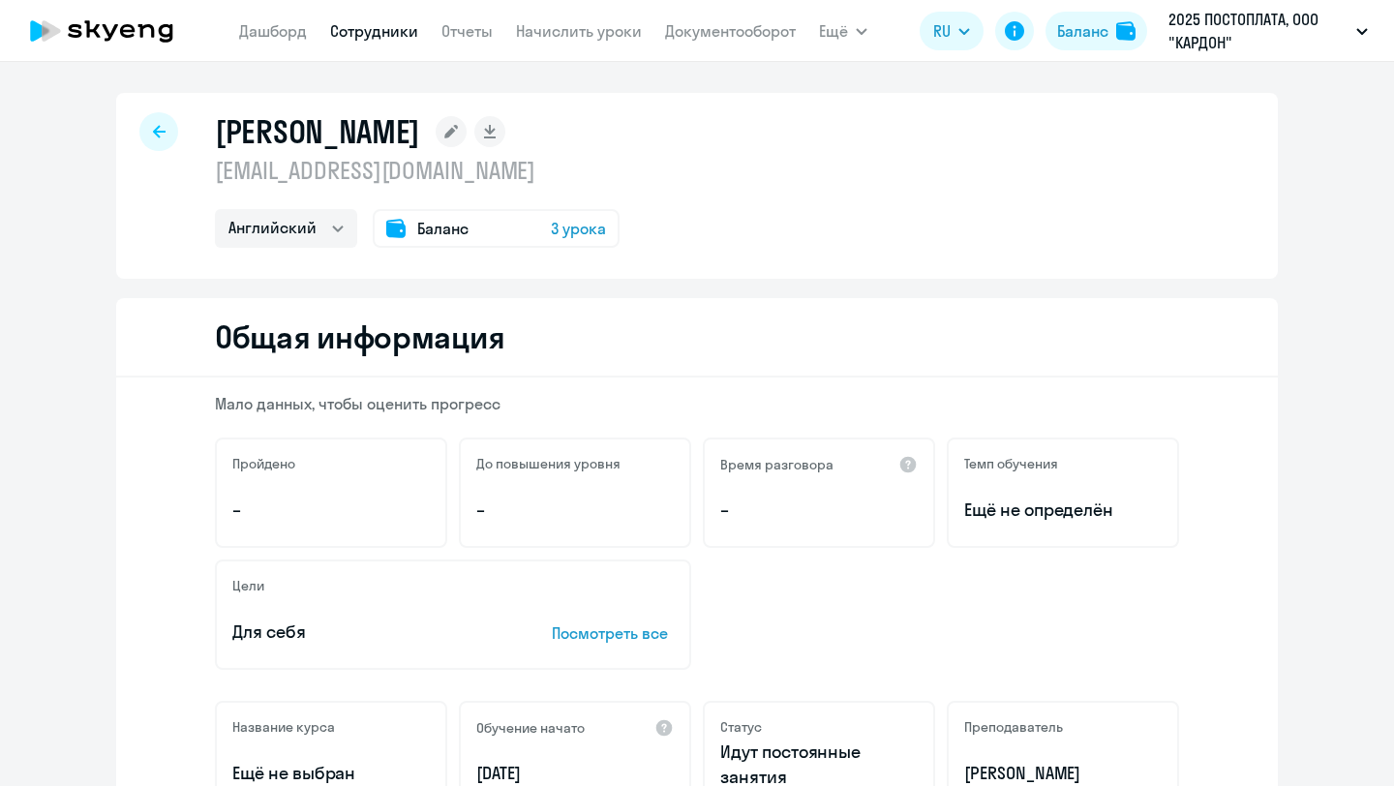
select select "english"
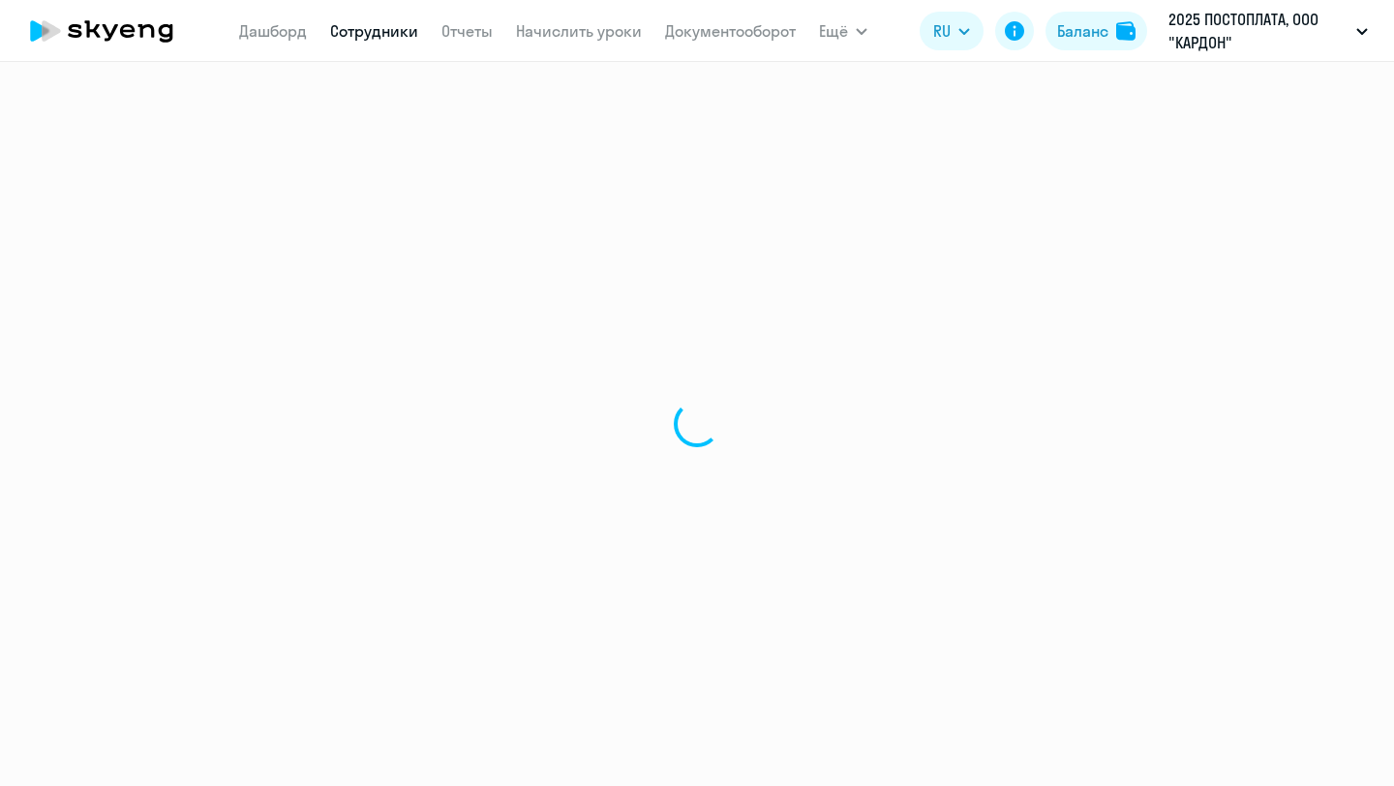
select select "english"
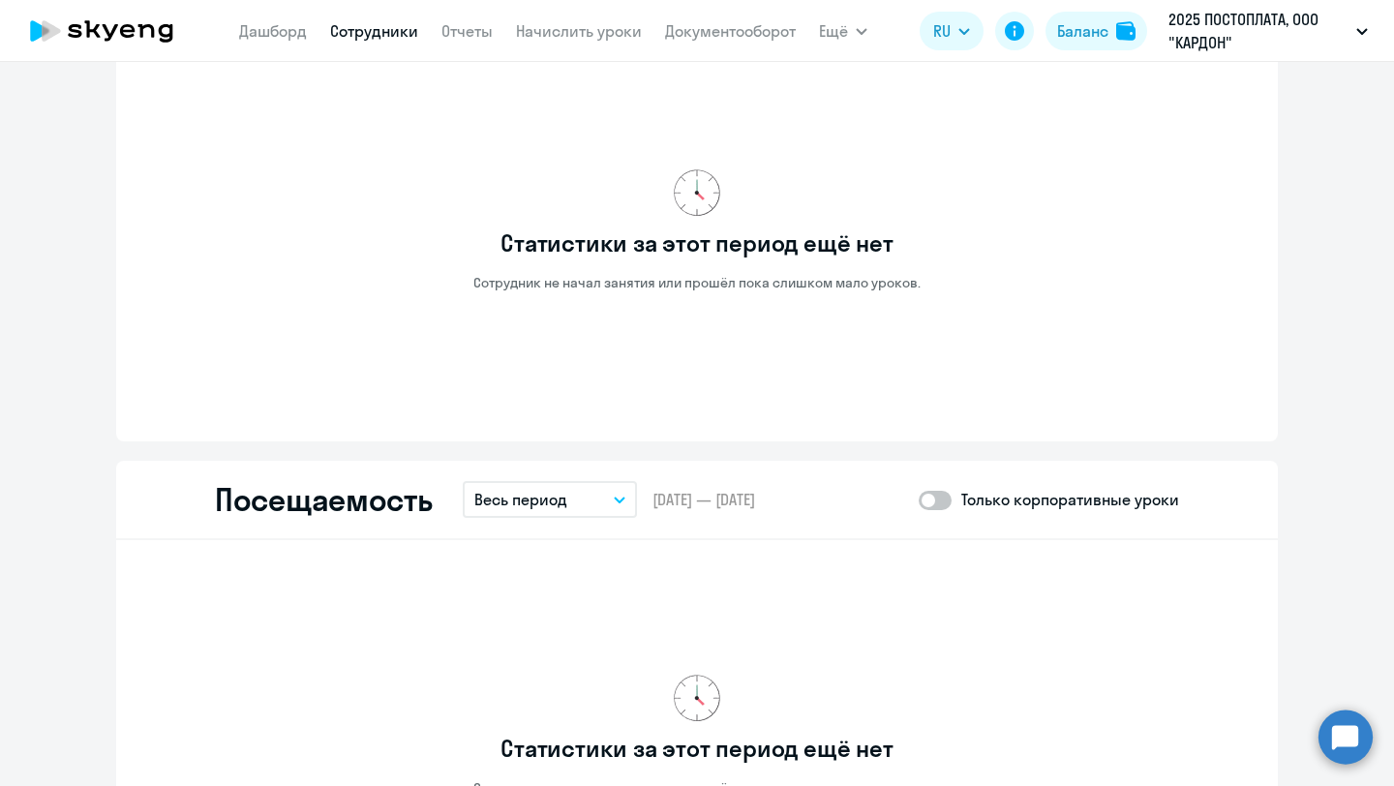
scroll to position [1019, 0]
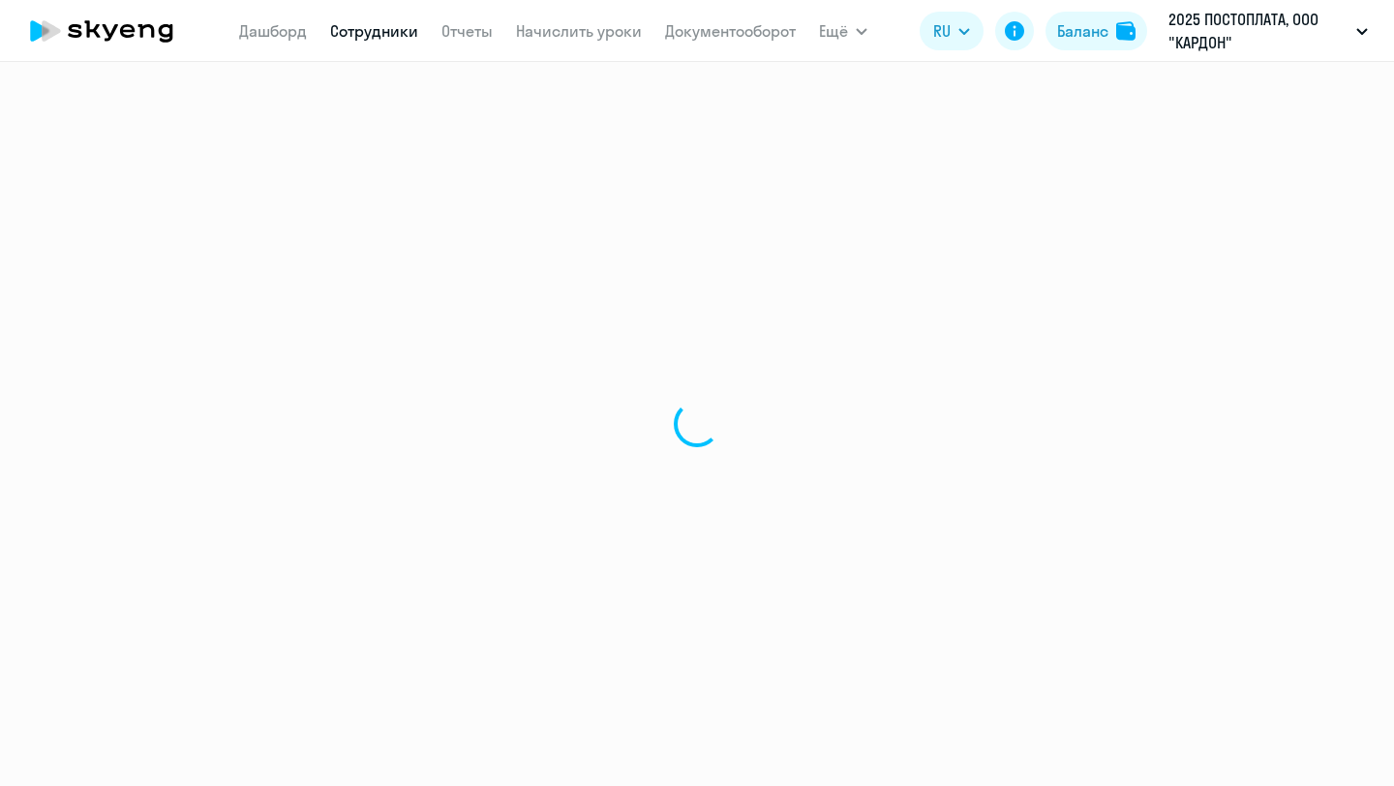
select select "english"
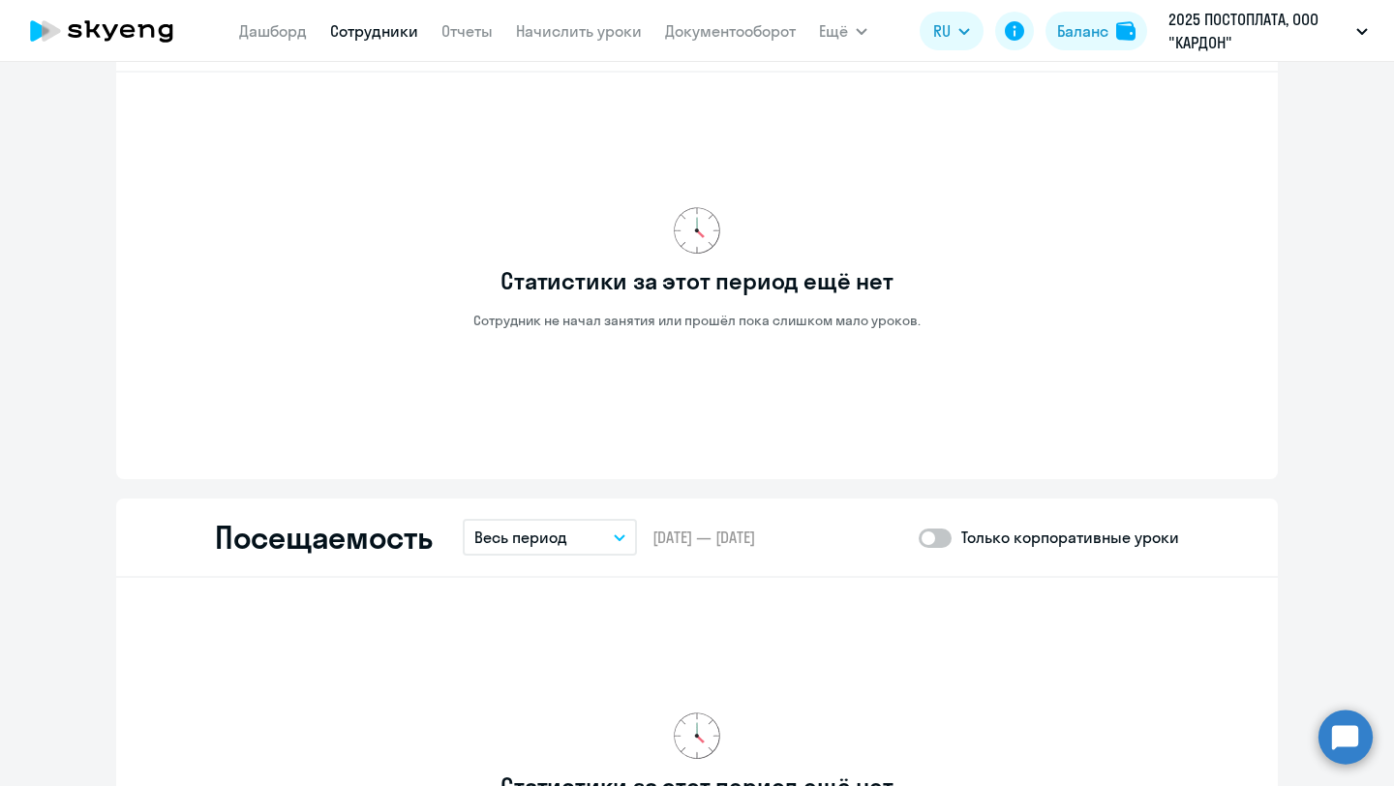
scroll to position [1034, 0]
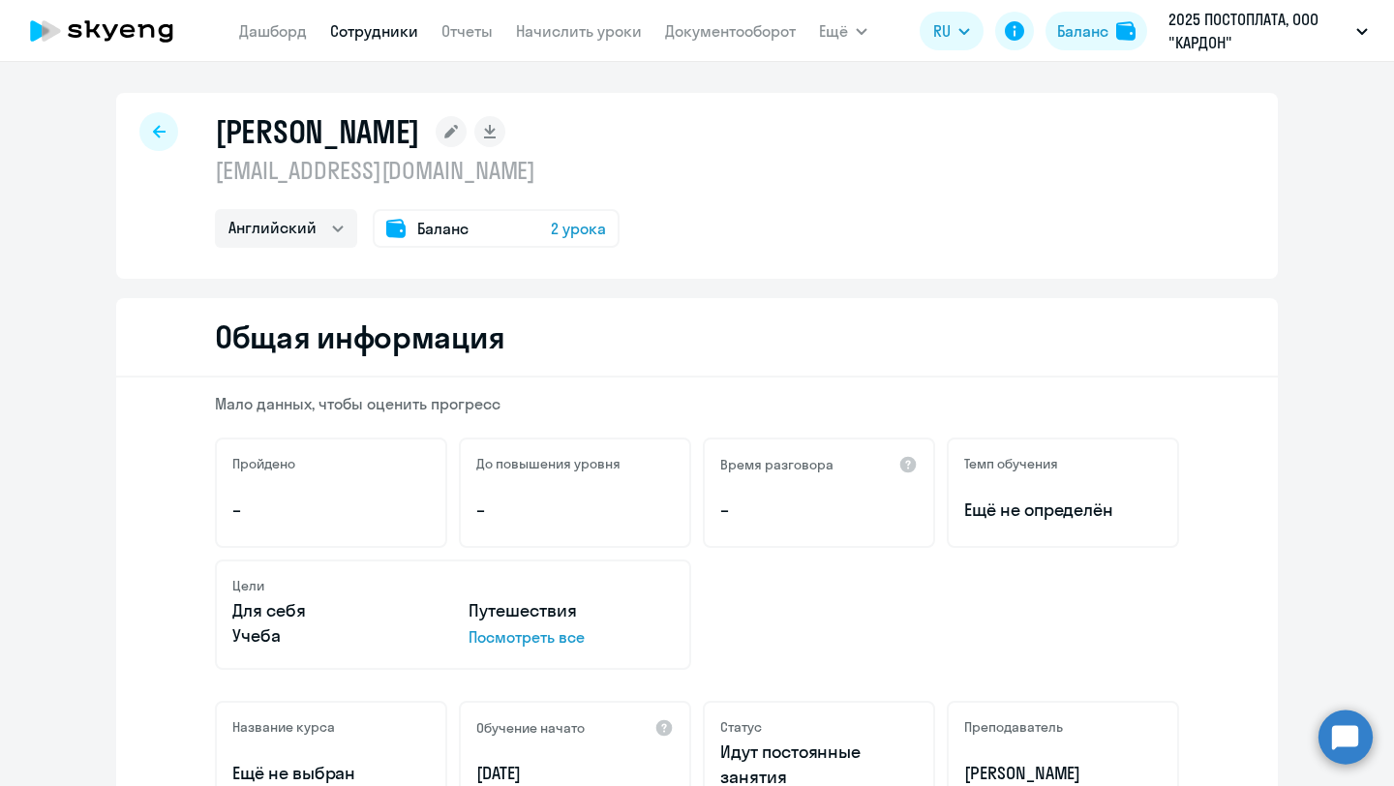
select select "english"
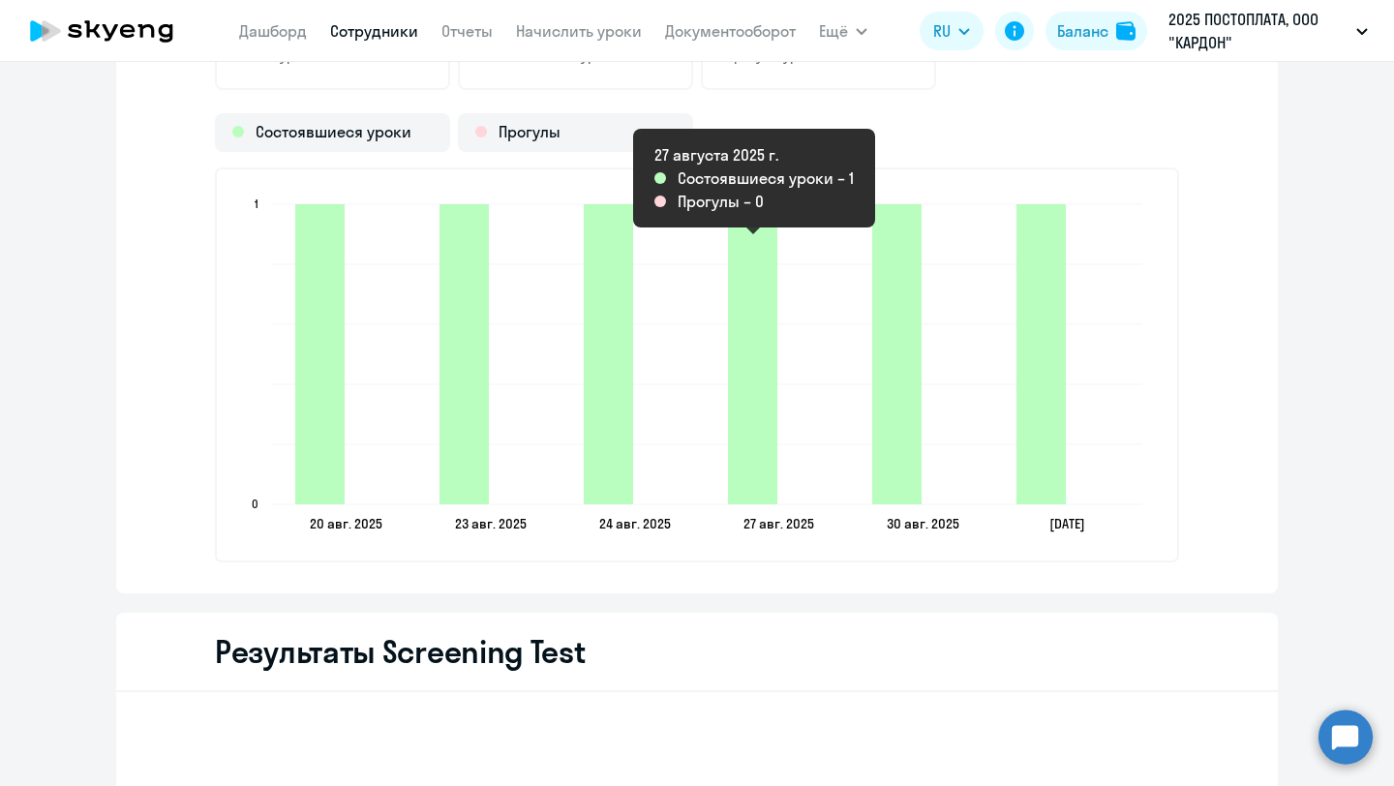
scroll to position [2441, 0]
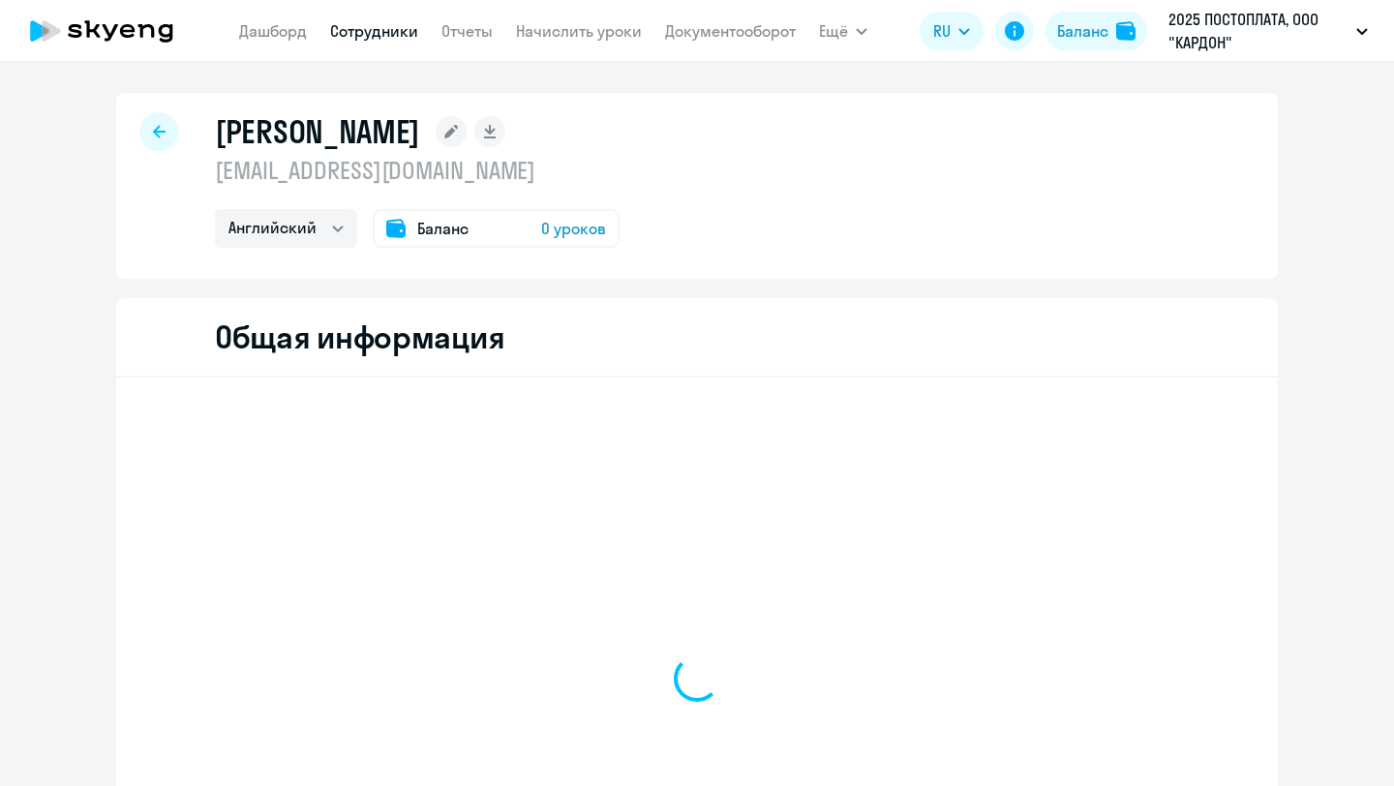
select select "english"
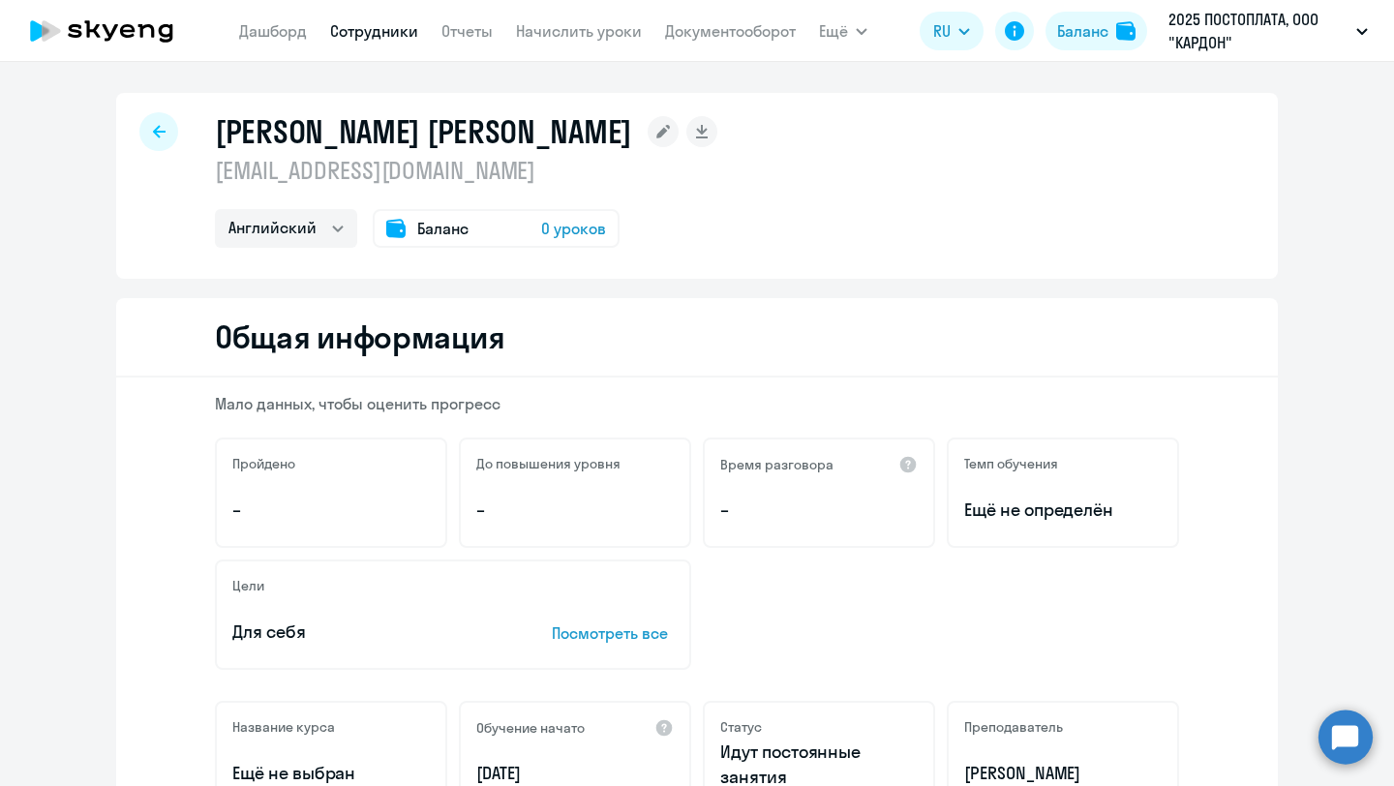
select select "english"
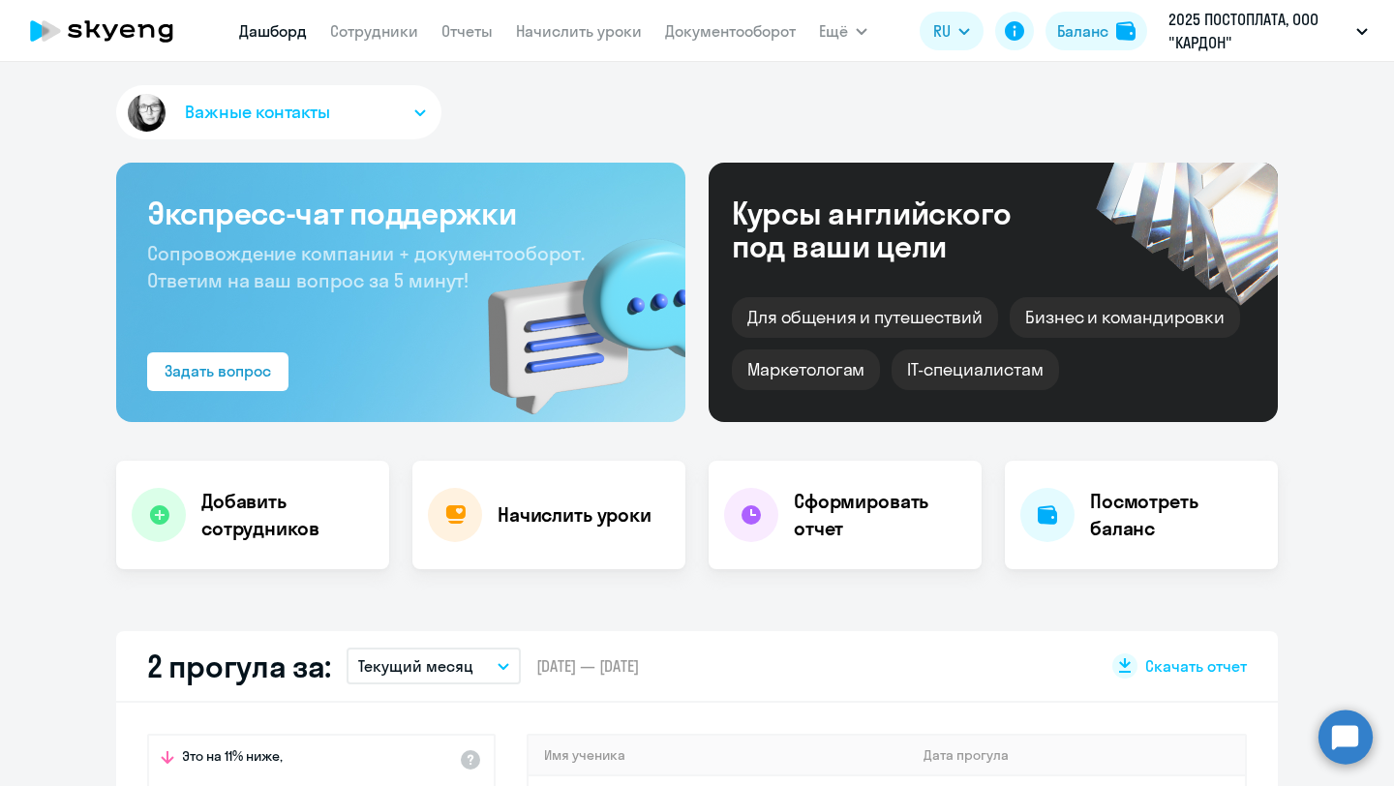
select select "30"
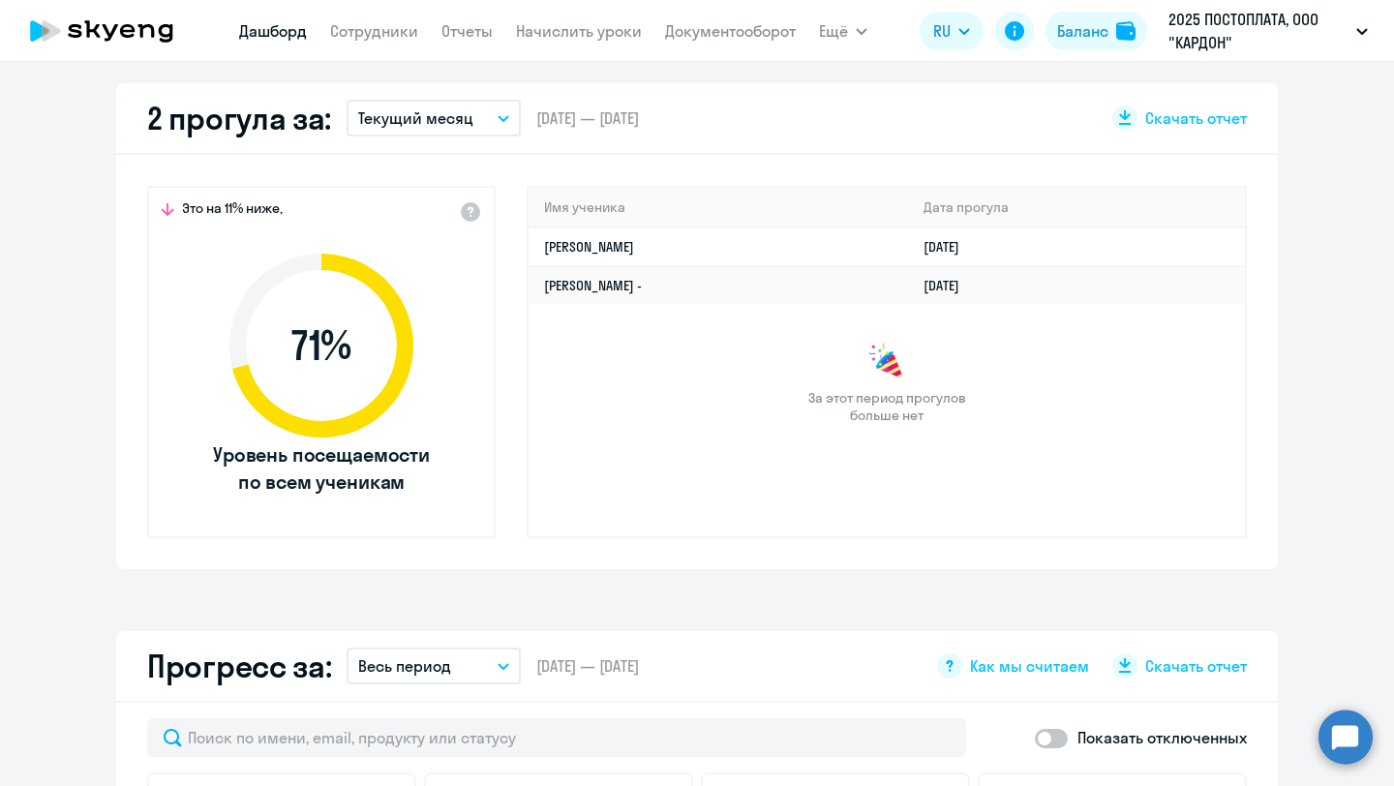
scroll to position [592, 0]
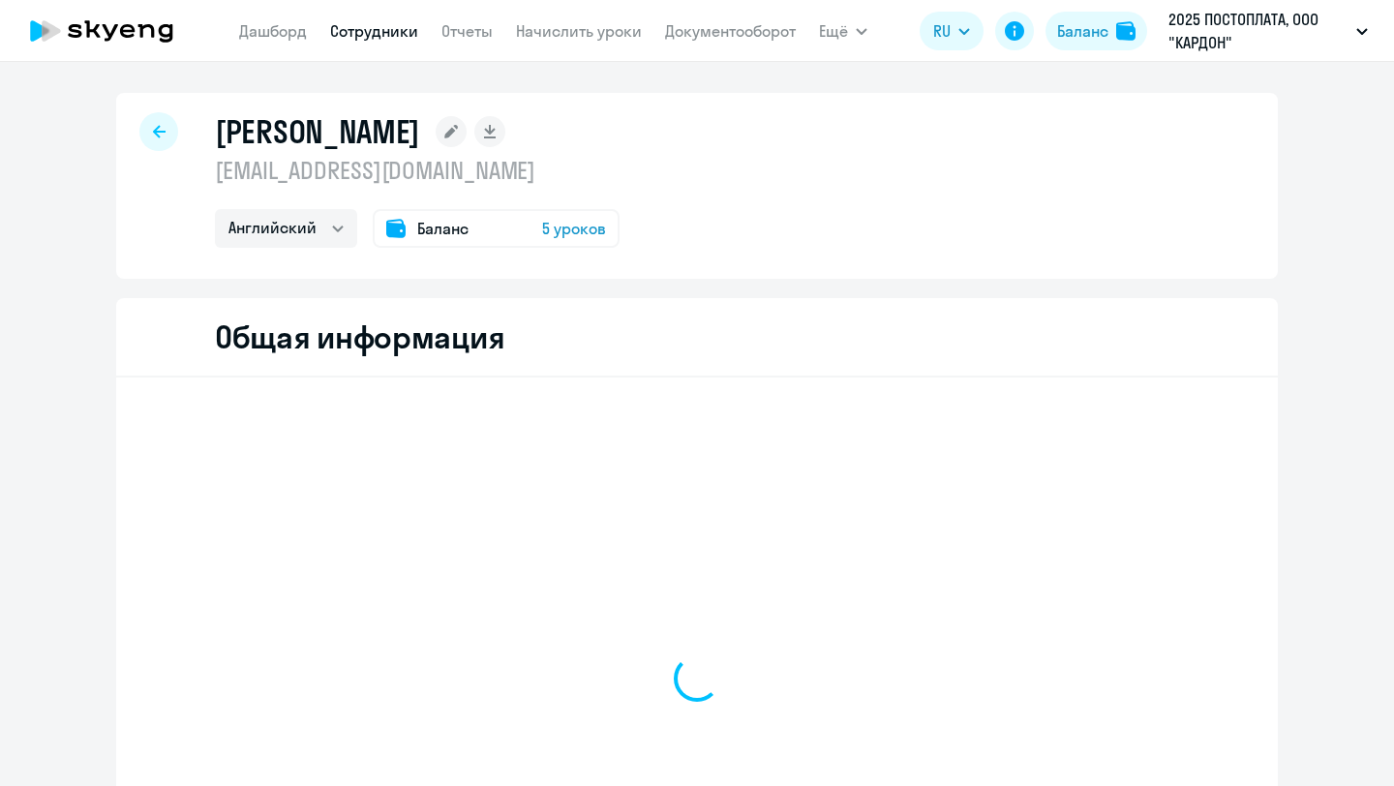
select select "english"
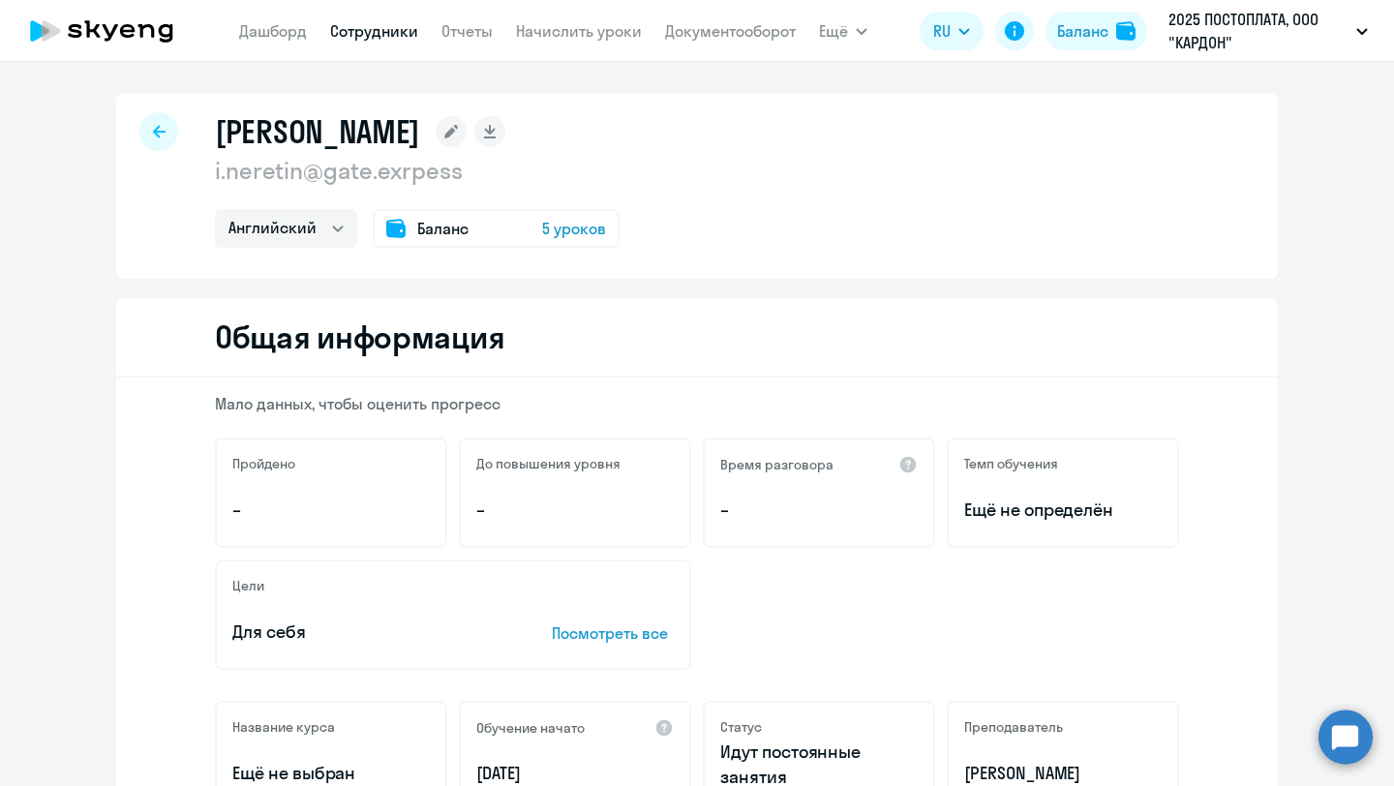
select select "english"
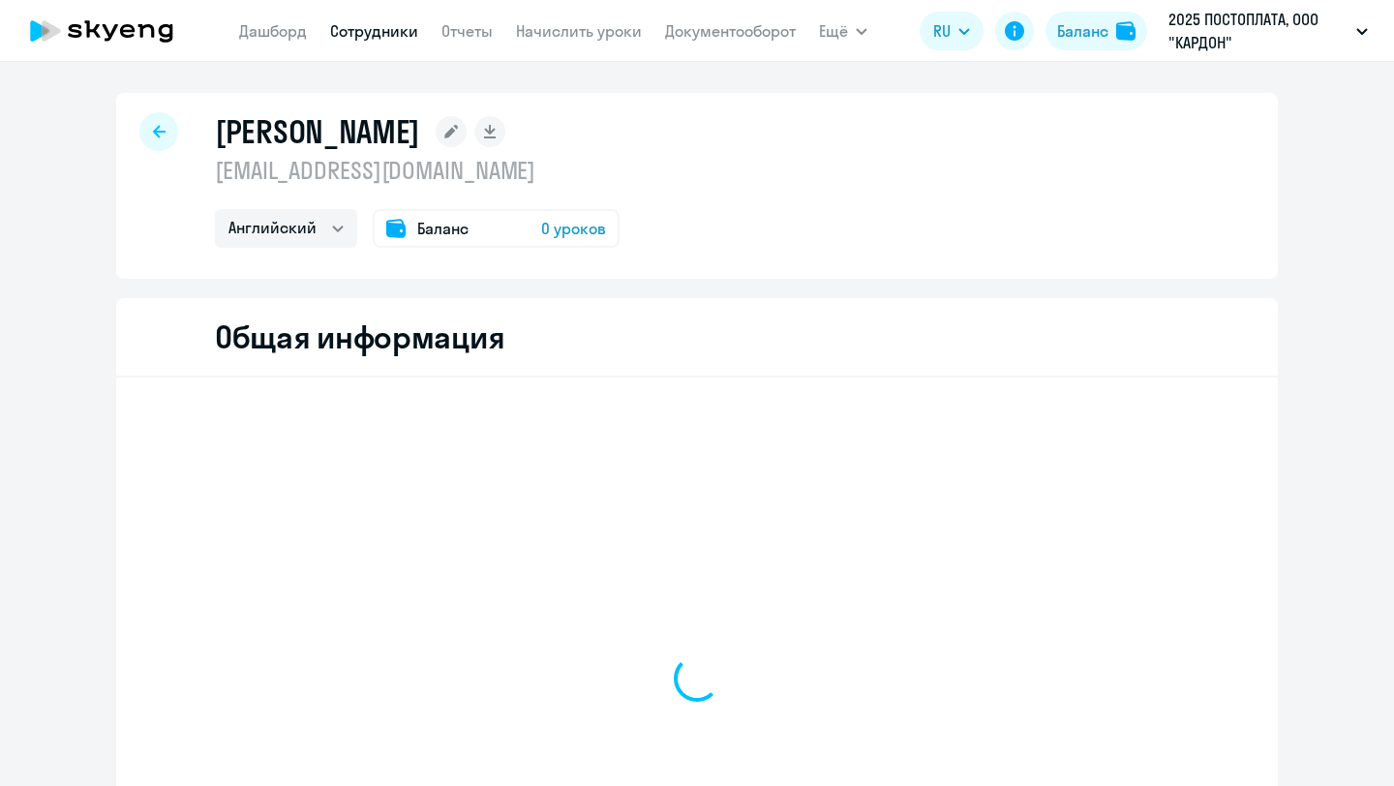
select select "english"
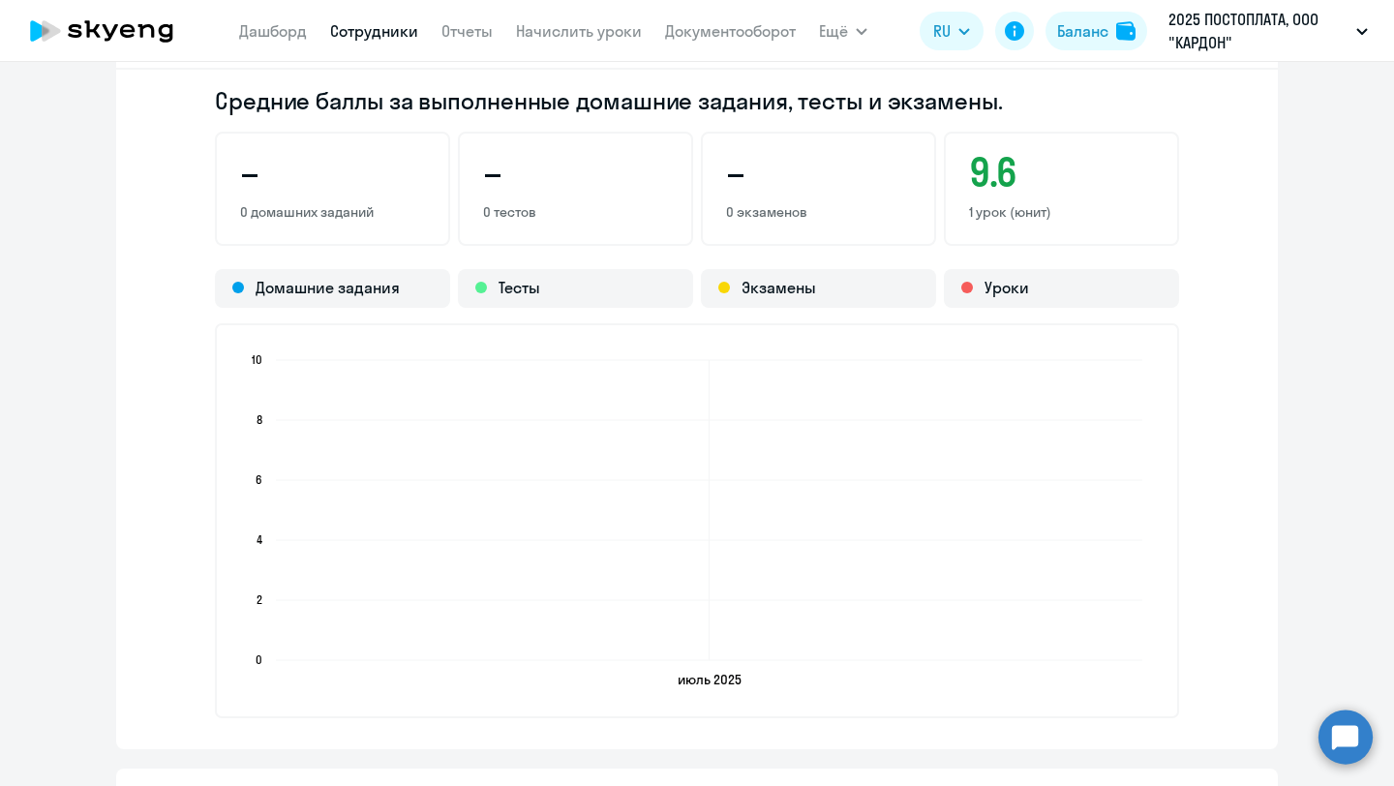
scroll to position [1510, 0]
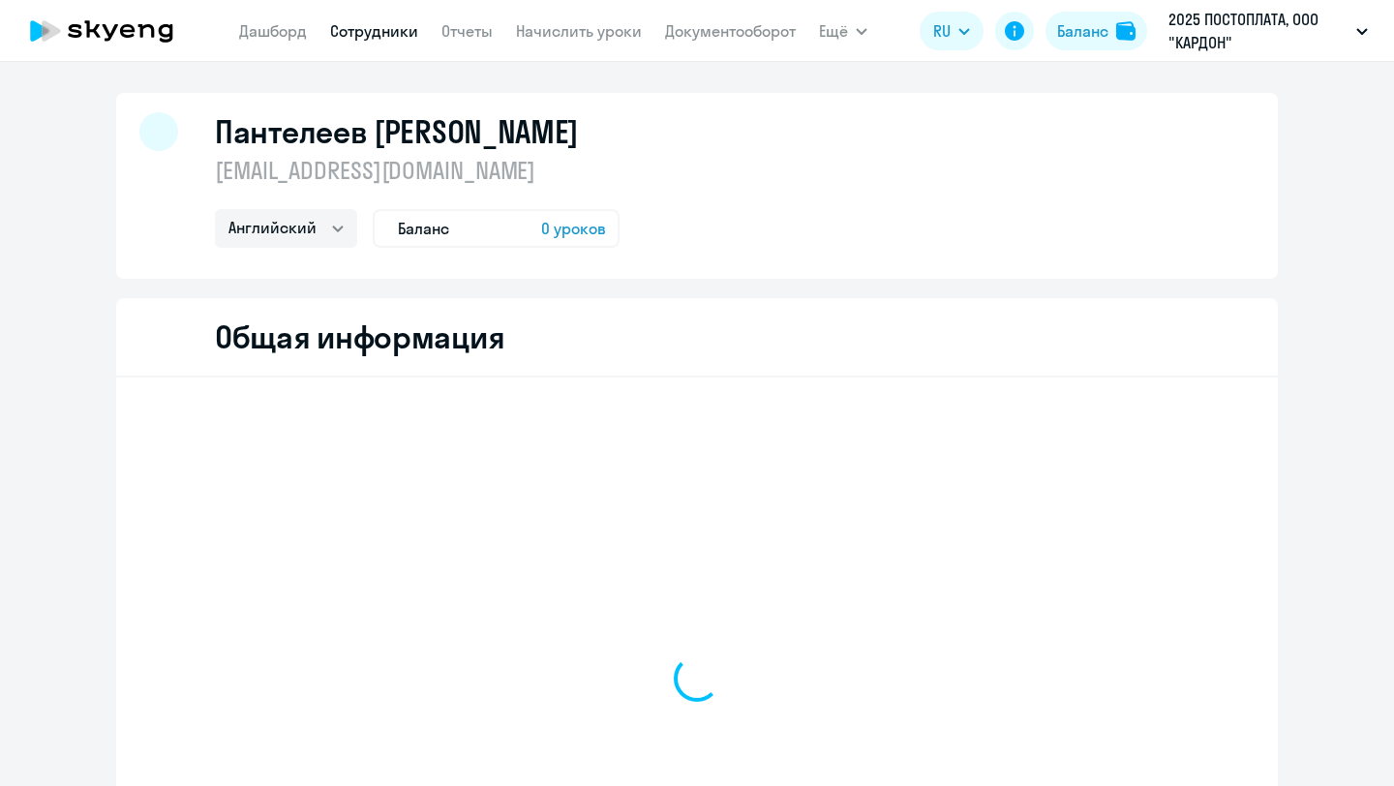
select select "english"
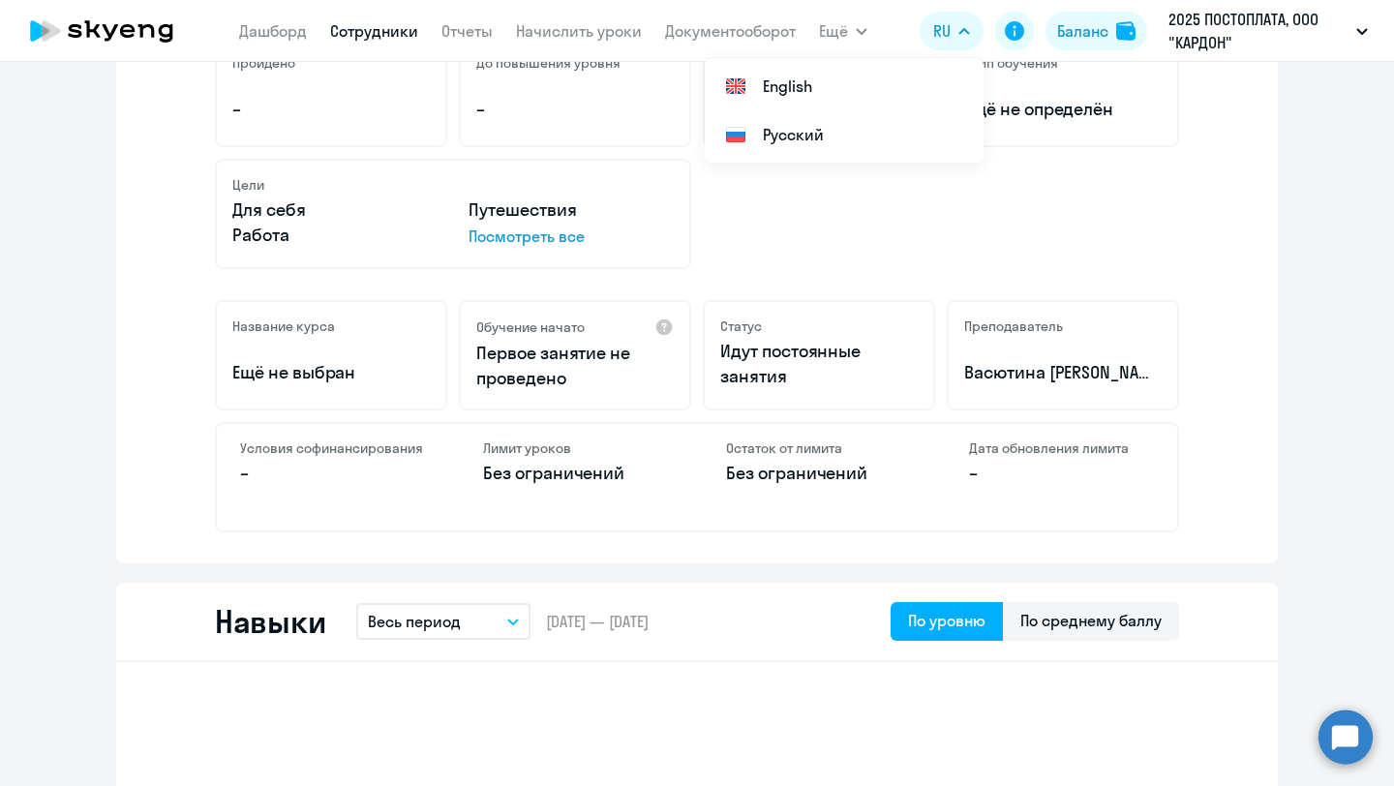
scroll to position [342, 0]
